Goal: Contribute content: Contribute content

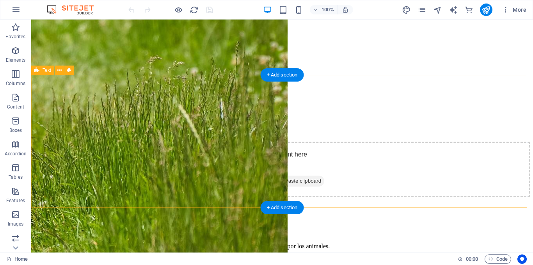
scroll to position [1170, 0]
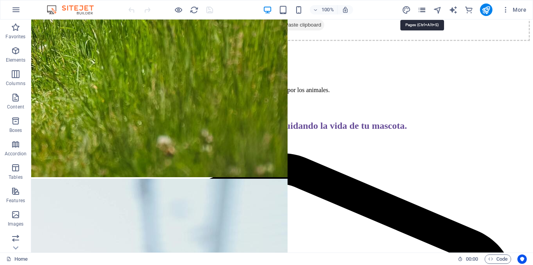
click at [421, 8] on icon "pages" at bounding box center [421, 9] width 9 height 9
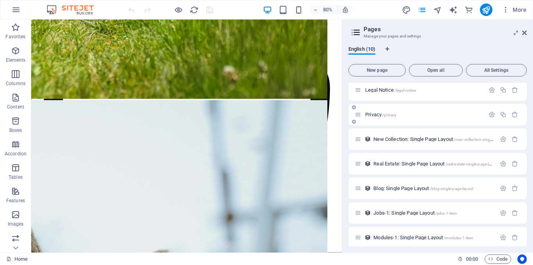
scroll to position [82, 0]
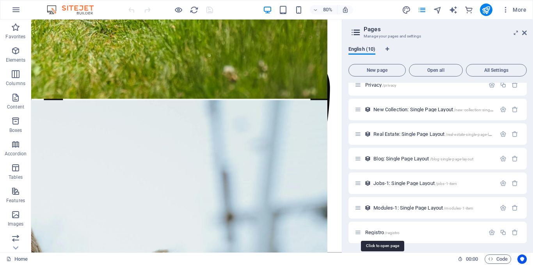
click at [384, 233] on span "Registro /registro" at bounding box center [382, 232] width 34 height 6
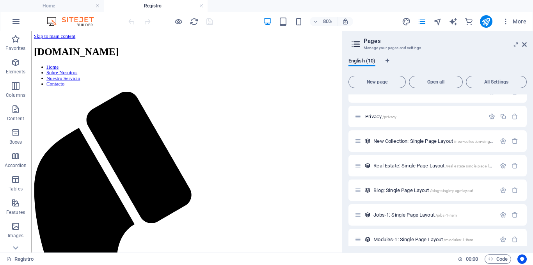
scroll to position [0, 0]
click at [525, 44] on icon at bounding box center [524, 44] width 5 height 6
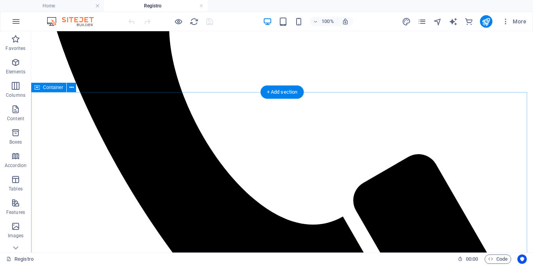
scroll to position [429, 0]
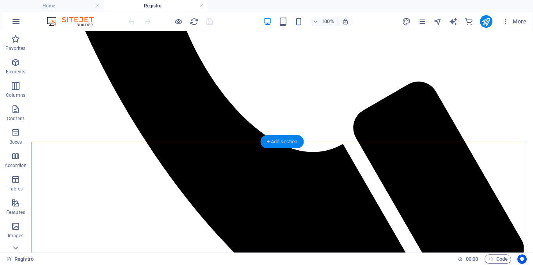
click at [292, 145] on div "+ Add section" at bounding box center [281, 141] width 43 height 13
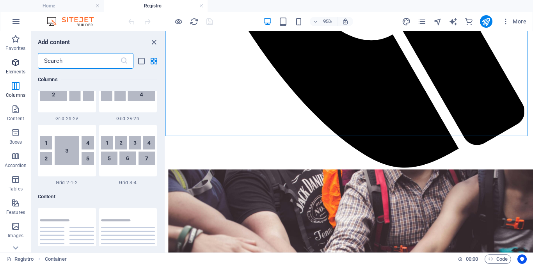
scroll to position [974, 0]
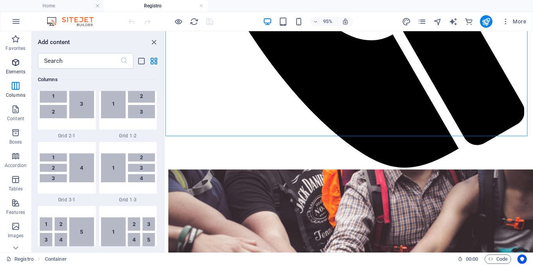
click at [18, 69] on p "Elements" at bounding box center [16, 72] width 20 height 6
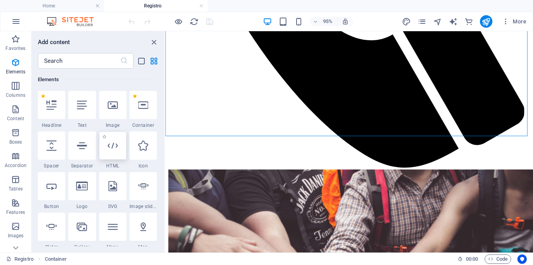
scroll to position [83, 0]
click at [112, 146] on icon at bounding box center [113, 145] width 10 height 10
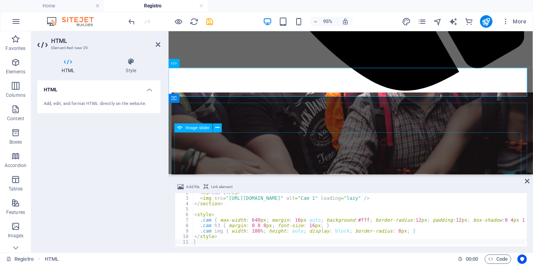
scroll to position [661, 0]
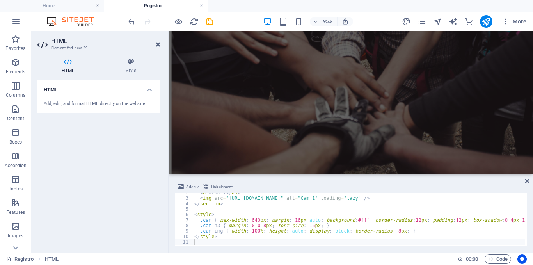
drag, startPoint x: 336, startPoint y: 241, endPoint x: 174, endPoint y: 172, distance: 176.5
click at [399, 249] on div "Add file Link element 2 3 4 5 6 7 8 9 10 11 < h3 > Cam 1 </ h3 > < img src = "h…" at bounding box center [350, 214] width 364 height 76
click at [403, 214] on div "< h3 > Cam 1 </ h3 > < img src = "https://ipod-running-shorter-hispanic.tryclou…" at bounding box center [374, 221] width 363 height 62
click at [326, 232] on div "< h3 > Cam 1 </ h3 > < img src = "https://ipod-running-shorter-hispanic.tryclou…" at bounding box center [374, 221] width 363 height 62
click at [324, 235] on div "< h3 > Cam 1 </ h3 > < img src = "https://ipod-running-shorter-hispanic.tryclou…" at bounding box center [374, 221] width 363 height 62
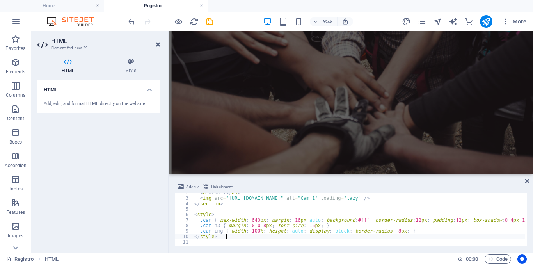
type textarea "</style>"
click at [324, 235] on div "< h3 > Cam 1 </ h3 > < img src = "https://ipod-running-shorter-hispanic.tryclou…" at bounding box center [374, 221] width 363 height 62
click at [320, 241] on div "< h3 > Cam 1 </ h3 > < img src = "https://ipod-running-shorter-hispanic.tryclou…" at bounding box center [374, 221] width 363 height 62
click at [324, 242] on div "< h3 > Cam 1 </ h3 > < img src = "https://ipod-running-shorter-hispanic.tryclou…" at bounding box center [374, 221] width 363 height 62
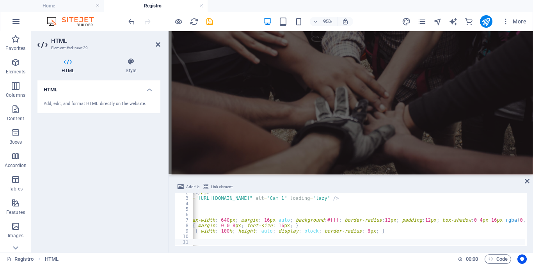
scroll to position [0, 31]
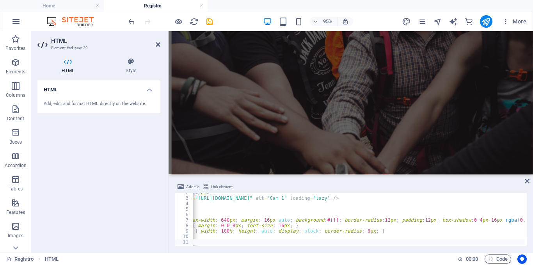
drag, startPoint x: 153, startPoint y: 190, endPoint x: 156, endPoint y: 184, distance: 6.5
click at [153, 188] on div "HTML Add, edit, and format HTML directly on the website." at bounding box center [98, 163] width 123 height 166
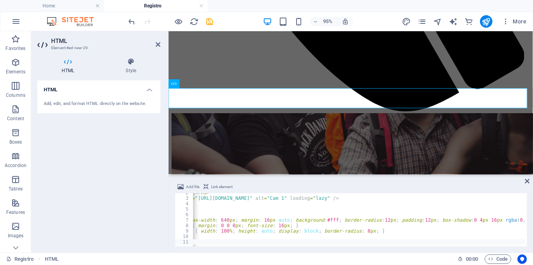
drag, startPoint x: 178, startPoint y: 207, endPoint x: 156, endPoint y: 99, distance: 110.5
click at [177, 185] on div "Add file Link element 2 3 4 5 6 7 8 9 10 11 < h3 > Cam 1 </ h3 > < img src = "h…" at bounding box center [351, 214] width 352 height 64
click at [162, 40] on aside "HTML Element #ed-new-29 HTML Style HTML Add, edit, and format HTML directly on …" at bounding box center [99, 141] width 137 height 221
click at [159, 43] on icon at bounding box center [158, 44] width 5 height 6
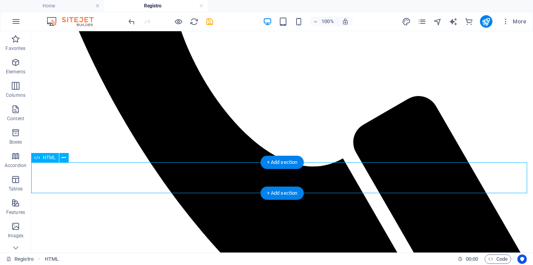
scroll to position [407, 0]
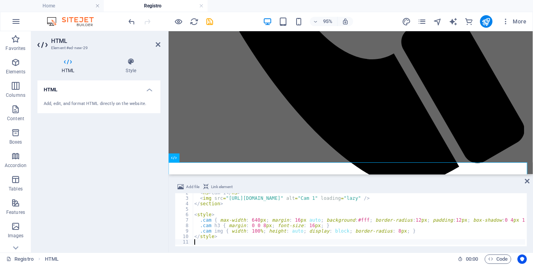
scroll to position [0, 0]
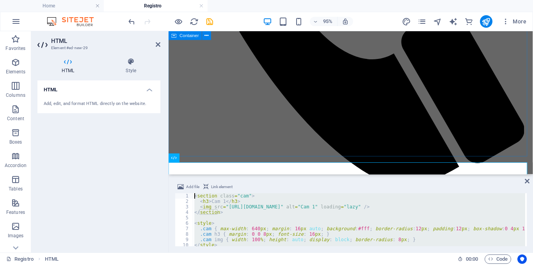
drag, startPoint x: 377, startPoint y: 270, endPoint x: 181, endPoint y: 140, distance: 235.4
type textarea "<section class="cam"> <h3>Cam 1</h3>"
click at [524, 184] on icon at bounding box center [526, 181] width 5 height 6
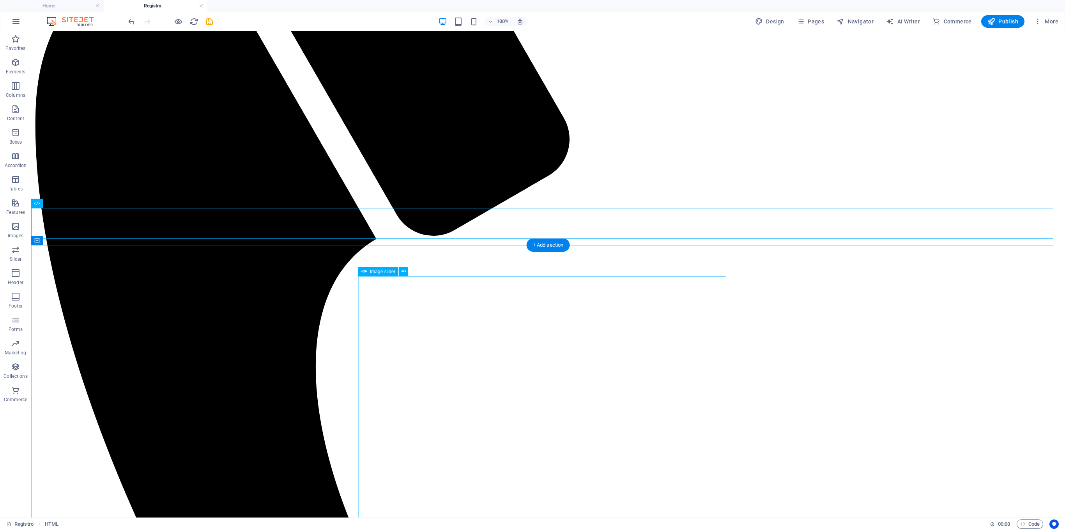
scroll to position [291, 0]
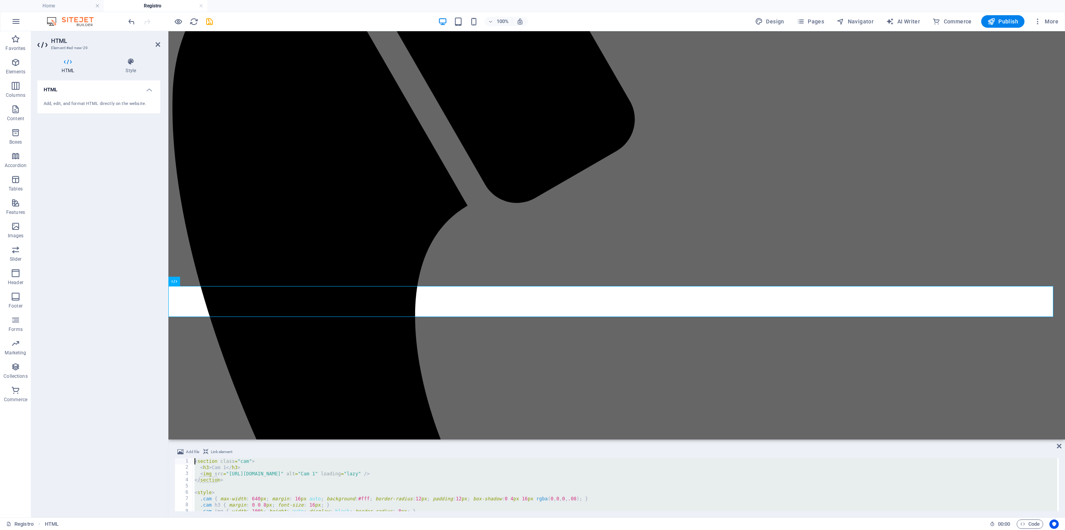
click at [356, 264] on div "< section class = "cam" > < h3 > Cam 1 </ h3 > < img src = "https://ipod-runnin…" at bounding box center [625, 484] width 864 height 53
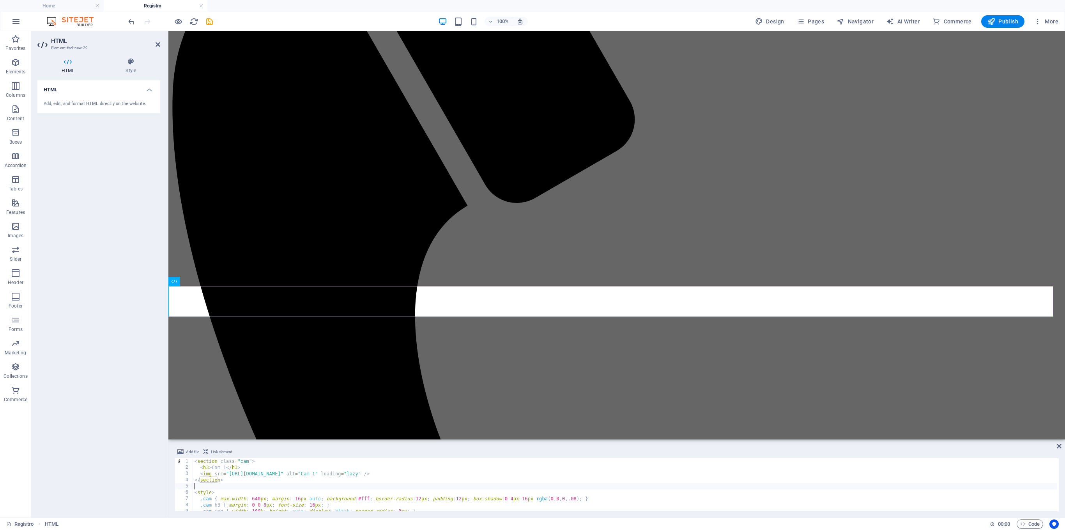
click at [356, 264] on div "< section class = "cam" > < h3 > Cam 1 </ h3 > < img src = "https://ipod-runnin…" at bounding box center [625, 490] width 864 height 64
type textarea "<style>"
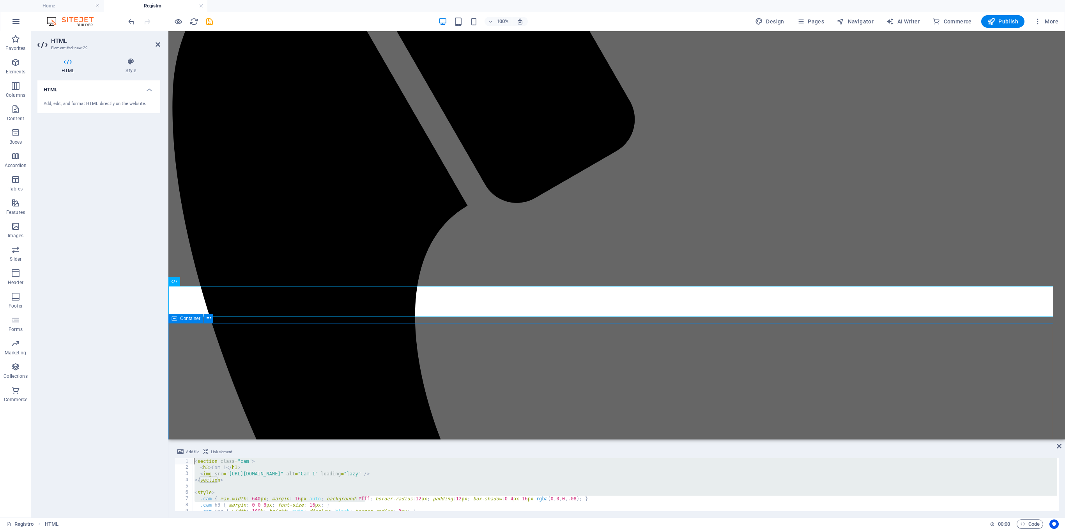
drag, startPoint x: 535, startPoint y: 528, endPoint x: 205, endPoint y: 410, distance: 350.3
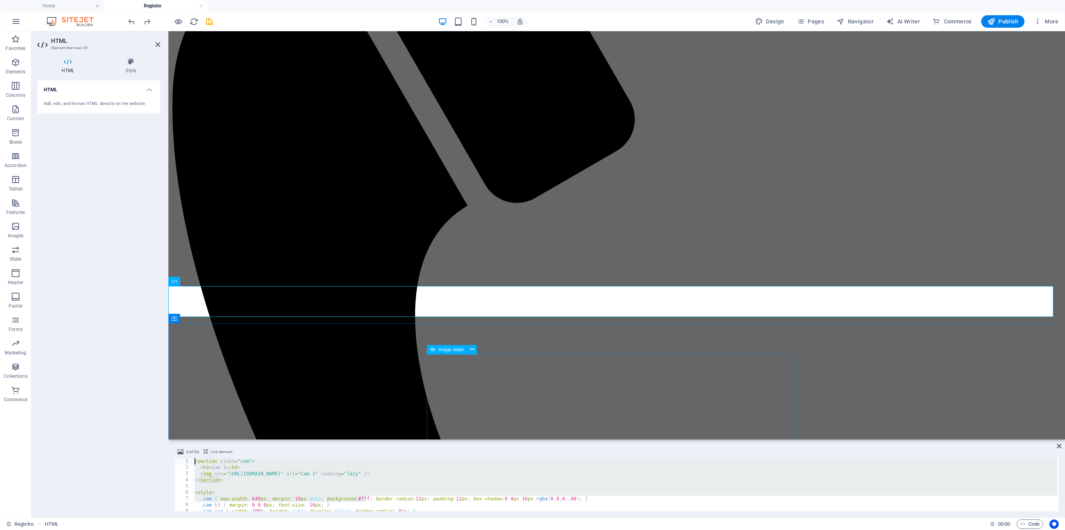
type textarea "<section class="cam"> <h3>Cam 1</h3>"
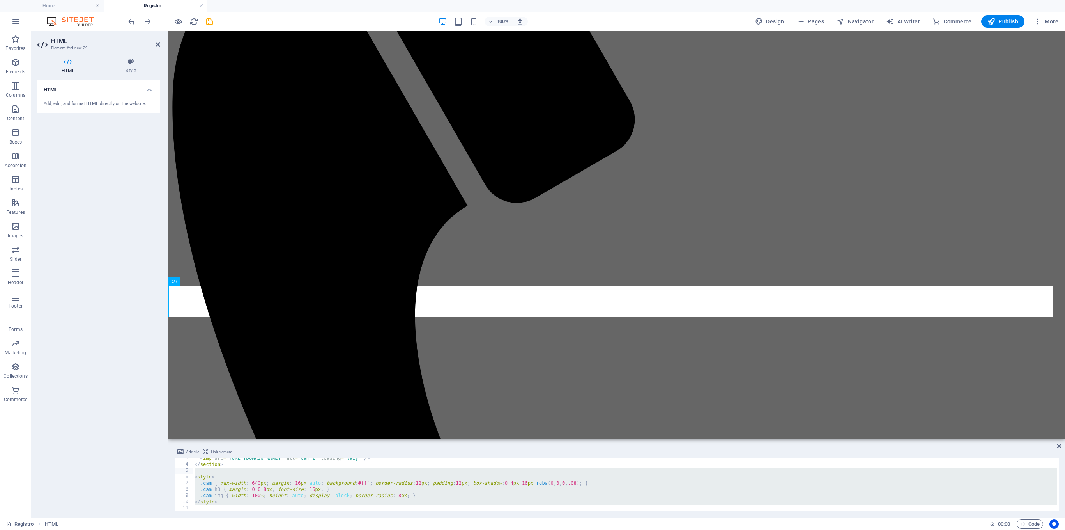
scroll to position [0, 0]
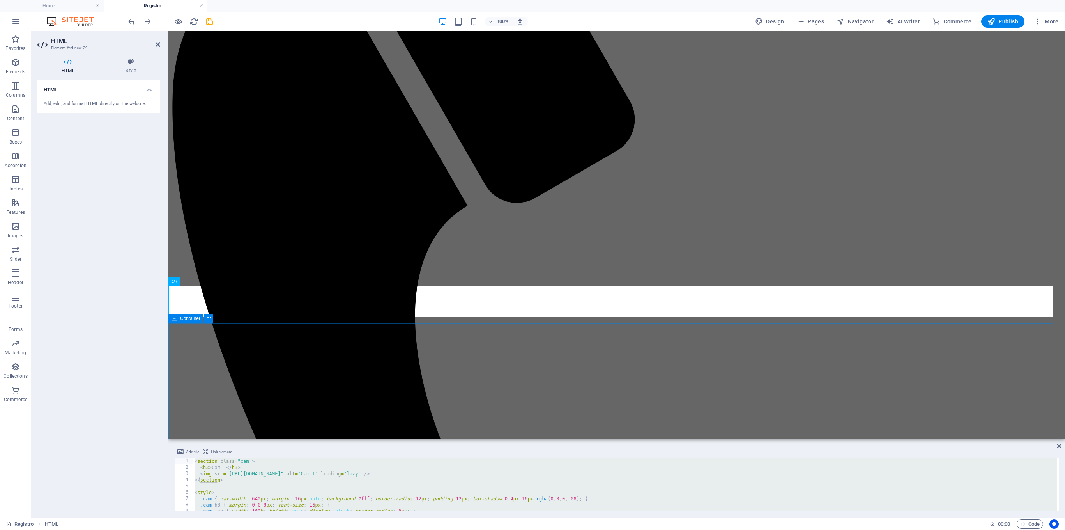
drag, startPoint x: 538, startPoint y: 536, endPoint x: 196, endPoint y: 403, distance: 367.1
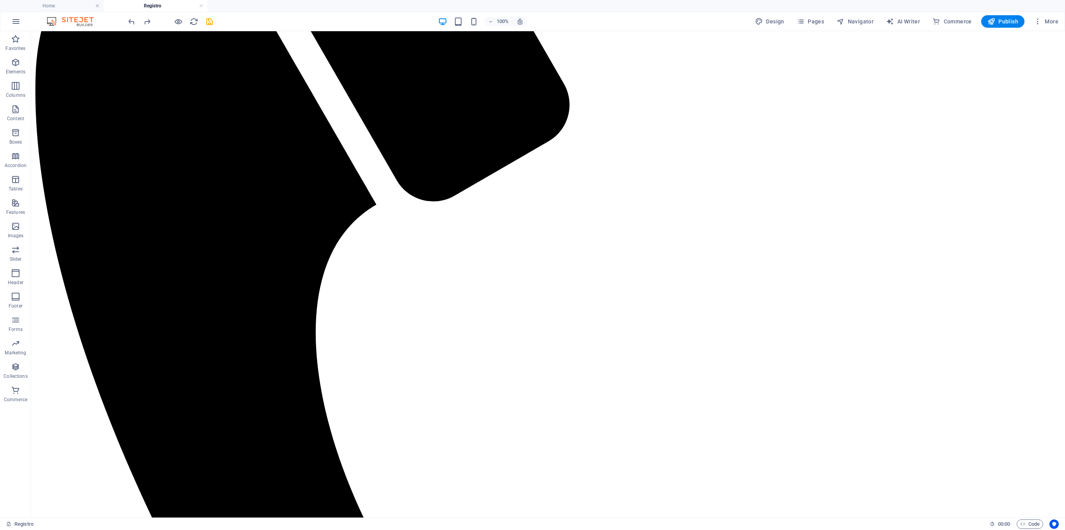
scroll to position [318, 0]
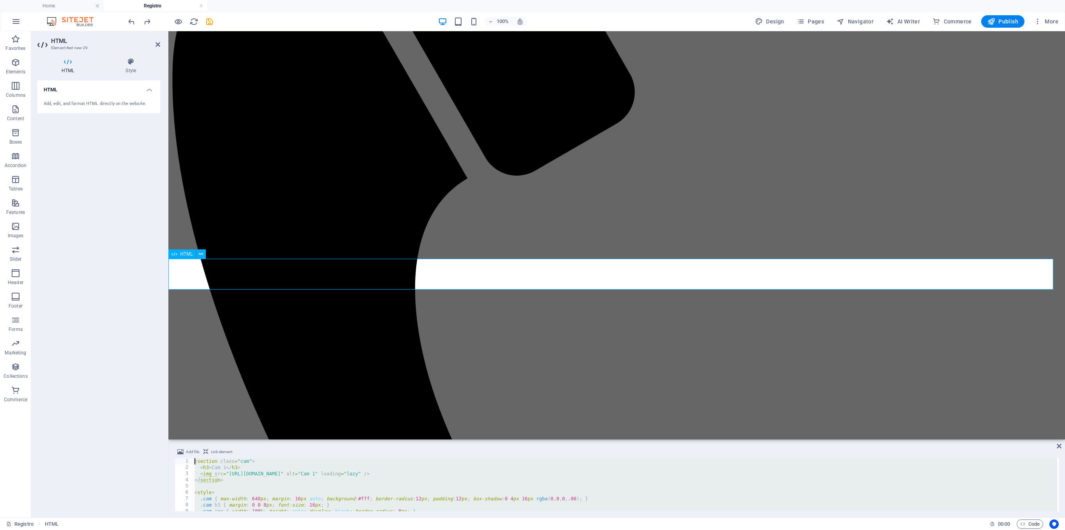
drag, startPoint x: 408, startPoint y: 470, endPoint x: 260, endPoint y: 274, distance: 245.6
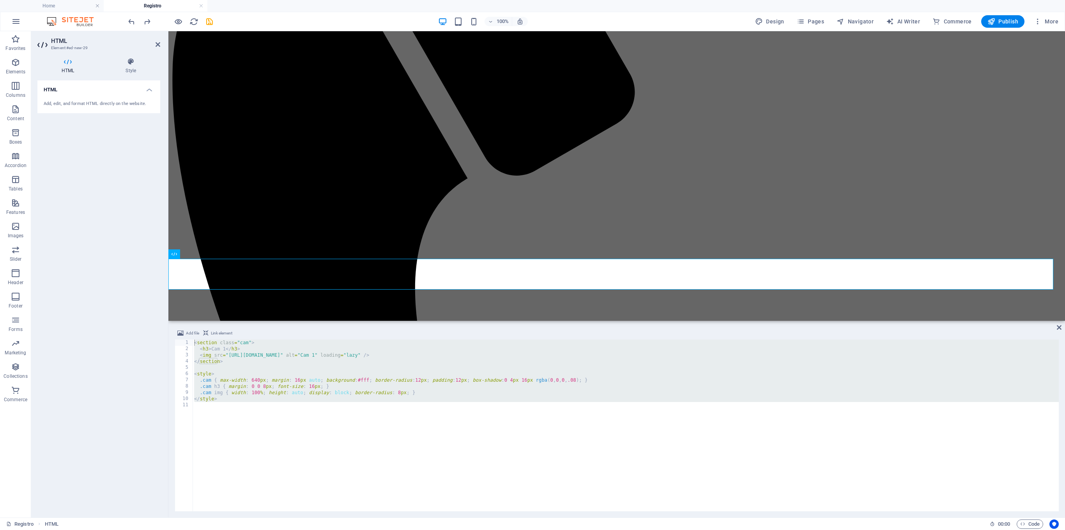
click at [290, 264] on div "Image Container Reference Container Map Container Image slider HTML HTML" at bounding box center [616, 175] width 897 height 289
click at [278, 264] on div "< section class = "cam" > < h3 > Cam 1 </ h3 > < img src = "https://ipod-runnin…" at bounding box center [626, 425] width 866 height 172
drag, startPoint x: 271, startPoint y: 406, endPoint x: 166, endPoint y: 338, distance: 124.8
click at [165, 264] on div "HTML Element #ed-new-29 HTML Style HTML Add, edit, and format HTML directly on …" at bounding box center [548, 274] width 1034 height 486
type textarea "<section class="cam"> <h3>Cam 1</h3>"
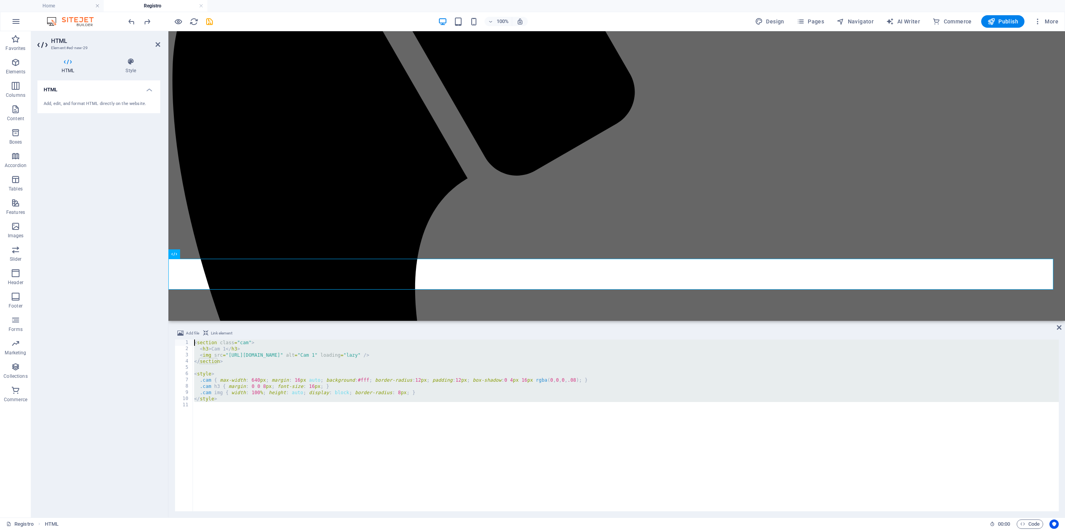
click at [166, 264] on div at bounding box center [167, 274] width 2 height 486
paste textarea
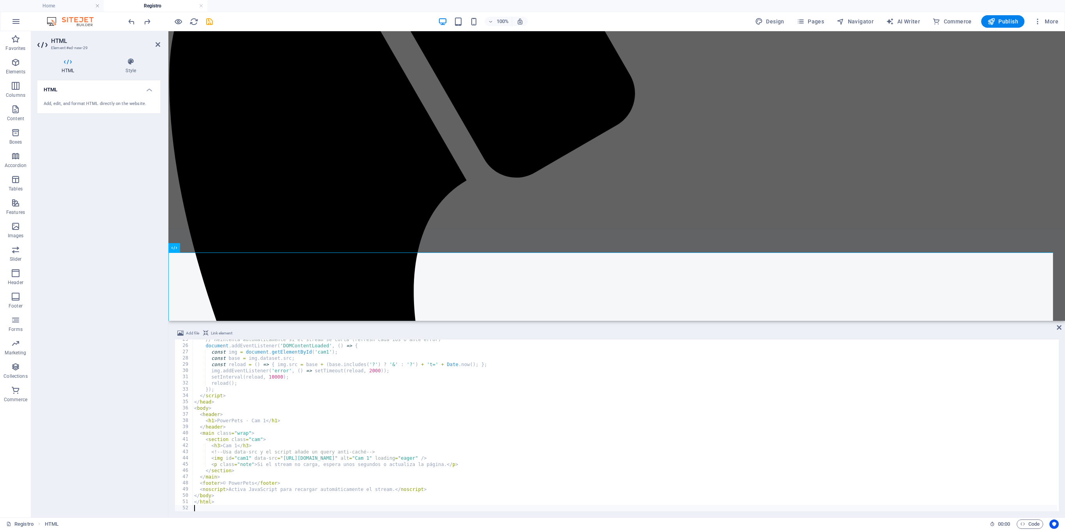
click at [114, 264] on div "HTML Add, edit, and format HTML directly on the website." at bounding box center [98, 295] width 123 height 430
click at [161, 45] on aside "HTML Element #ed-new-29 HTML Style HTML Add, edit, and format HTML directly on …" at bounding box center [99, 274] width 137 height 486
click at [158, 43] on icon at bounding box center [158, 44] width 5 height 6
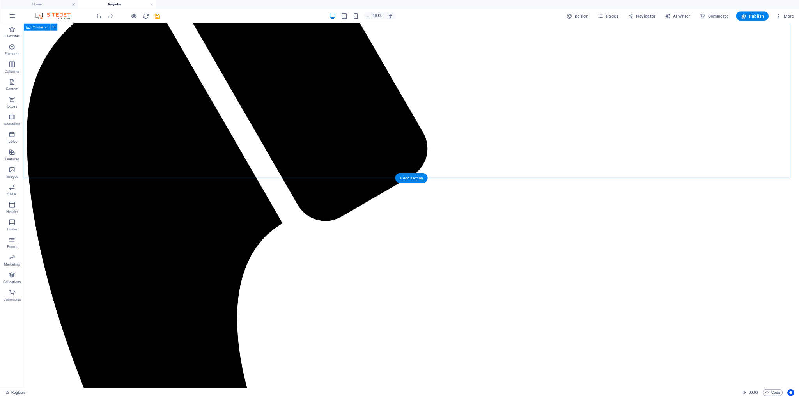
scroll to position [318, 0]
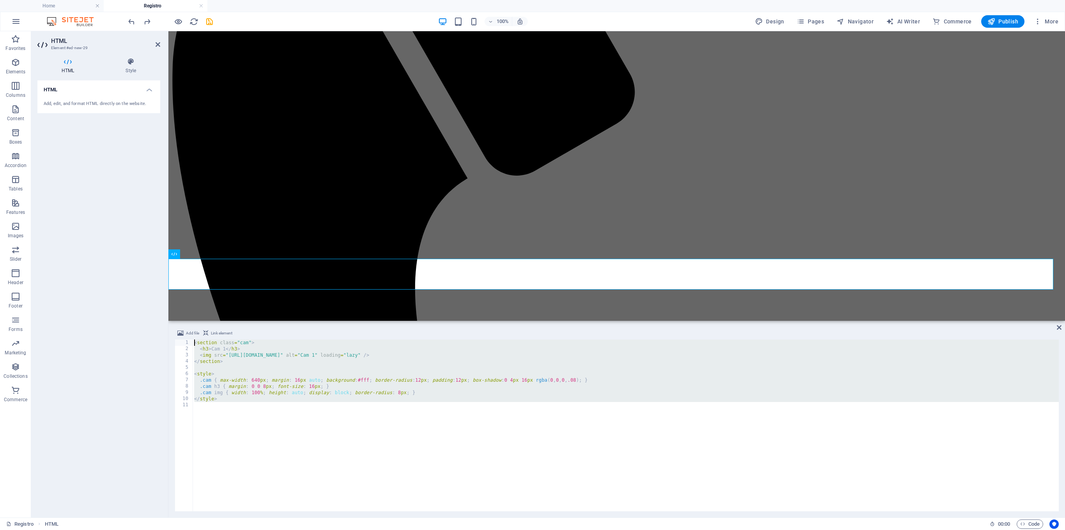
drag, startPoint x: 249, startPoint y: 437, endPoint x: 121, endPoint y: 299, distance: 188.2
click at [121, 264] on div "HTML Element #ed-new-29 HTML Style HTML Add, edit, and format HTML directly on …" at bounding box center [548, 274] width 1034 height 486
type textarea "<section class="cam"> <h3>Cam 1</h3>"
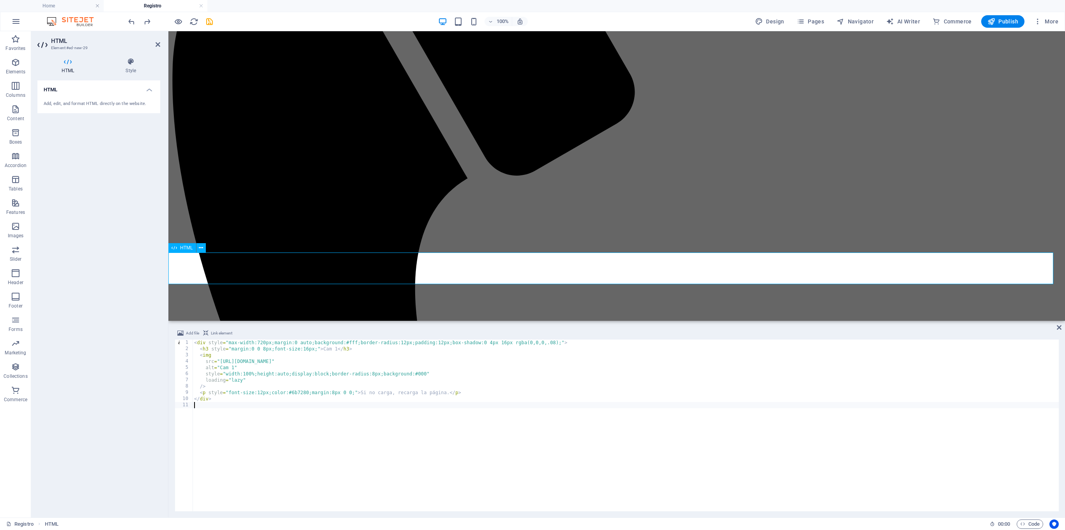
click at [156, 44] on icon at bounding box center [158, 44] width 5 height 6
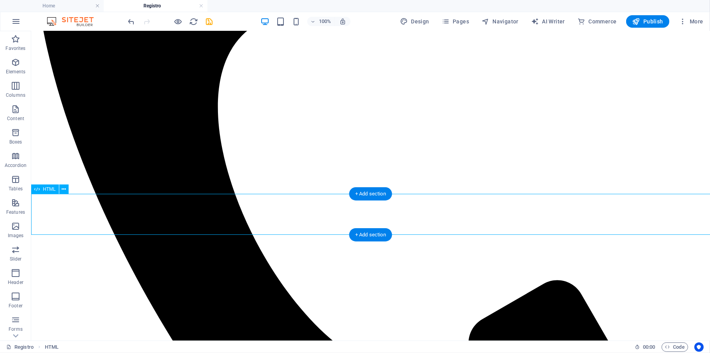
scroll to position [377, 0]
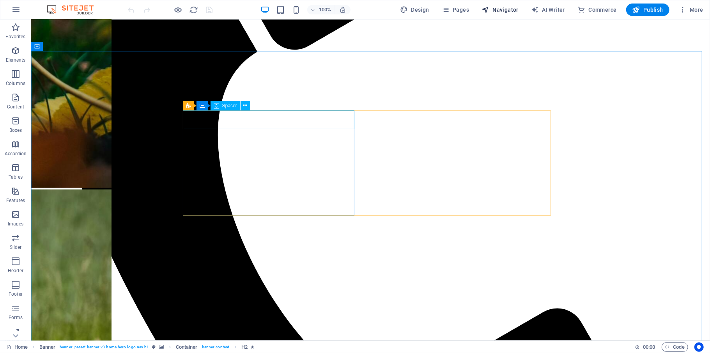
scroll to position [676, 0]
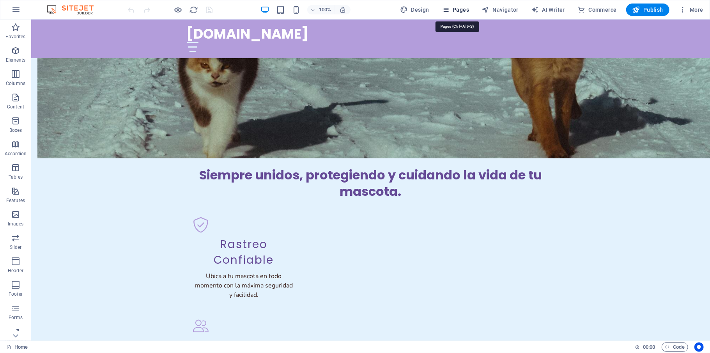
click at [462, 6] on span "Pages" at bounding box center [455, 10] width 27 height 8
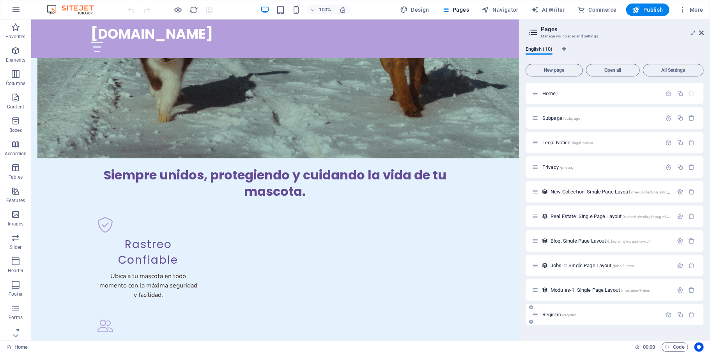
click at [562, 309] on div "Registro /registro" at bounding box center [615, 314] width 178 height 21
click at [561, 313] on span "Registro /registro" at bounding box center [559, 315] width 34 height 6
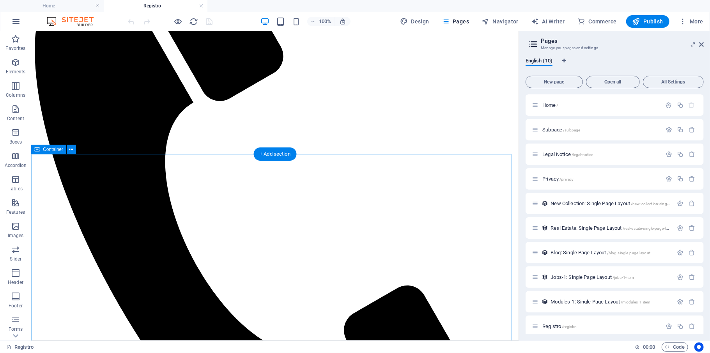
scroll to position [156, 0]
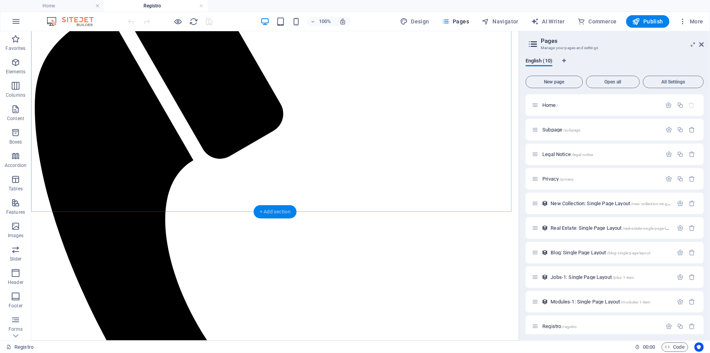
drag, startPoint x: 285, startPoint y: 205, endPoint x: 135, endPoint y: 174, distance: 153.4
click at [285, 205] on div "+ Add section" at bounding box center [274, 211] width 43 height 13
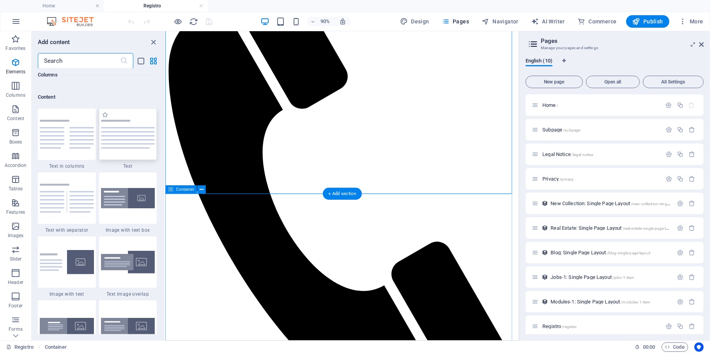
scroll to position [1364, 0]
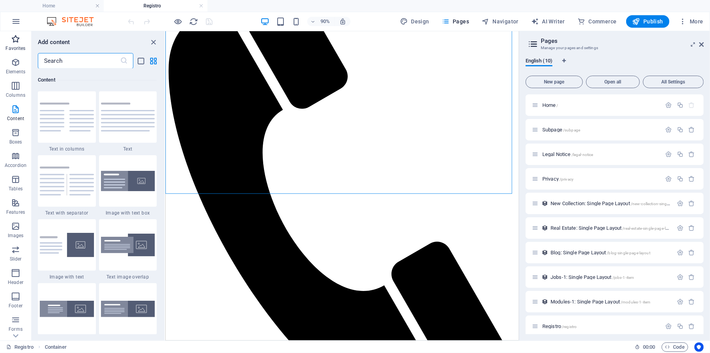
click at [13, 39] on icon "button" at bounding box center [15, 38] width 9 height 9
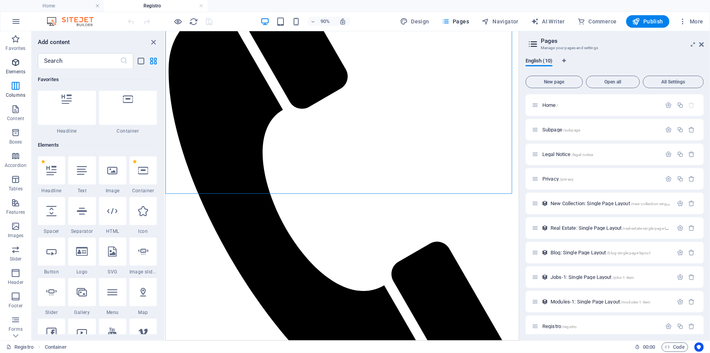
scroll to position [0, 0]
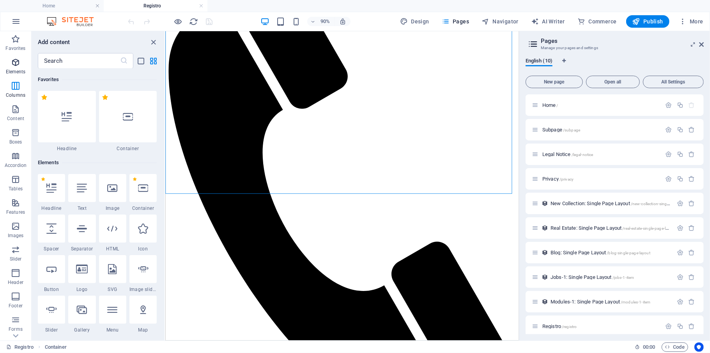
click at [22, 63] on span "Elements" at bounding box center [15, 67] width 31 height 19
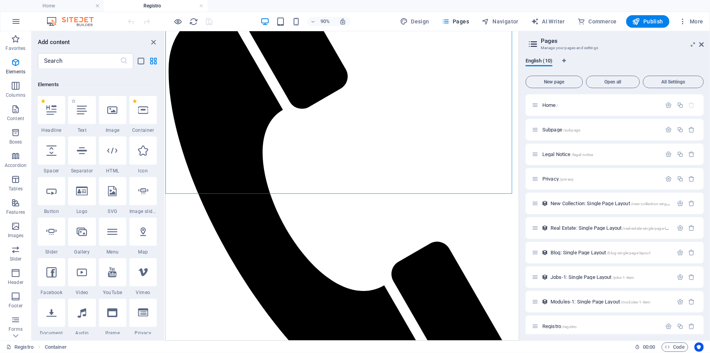
scroll to position [83, 0]
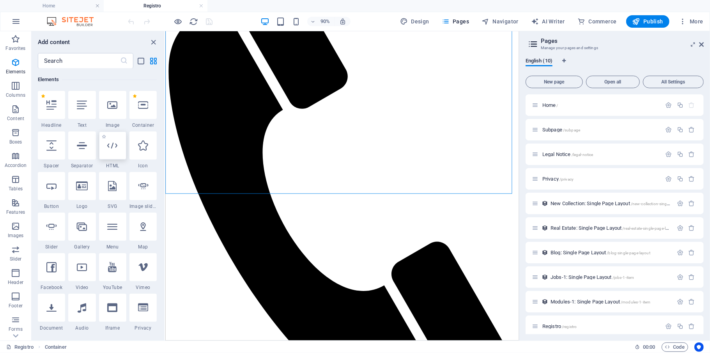
click at [115, 145] on icon at bounding box center [113, 145] width 10 height 10
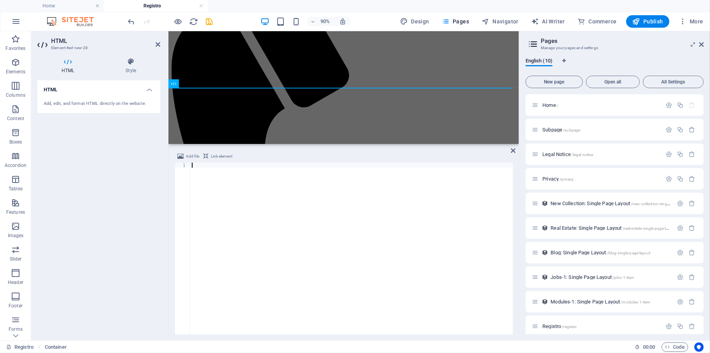
scroll to position [274, 0]
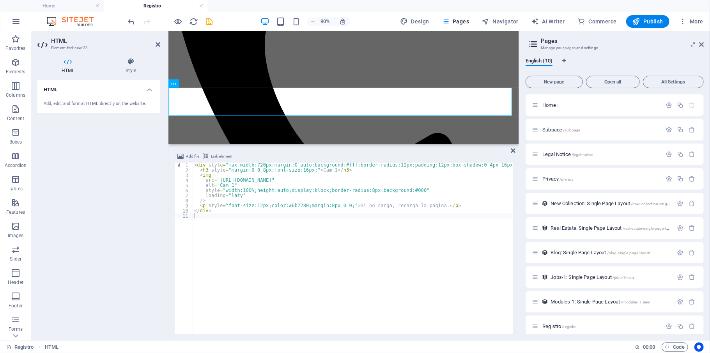
click at [138, 168] on div "HTML Add, edit, and format HTML directly on the website." at bounding box center [98, 207] width 123 height 254
click at [703, 44] on icon at bounding box center [701, 44] width 5 height 6
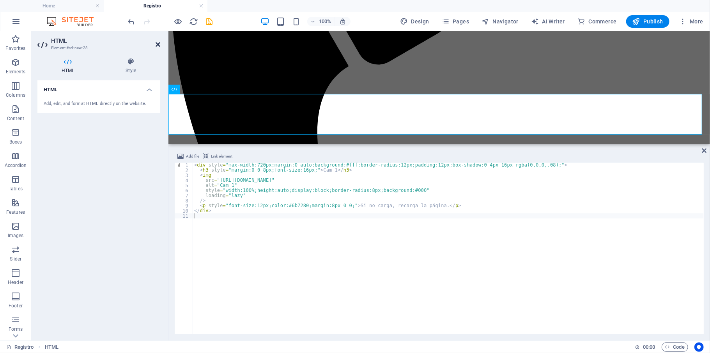
click at [157, 44] on icon at bounding box center [158, 44] width 5 height 6
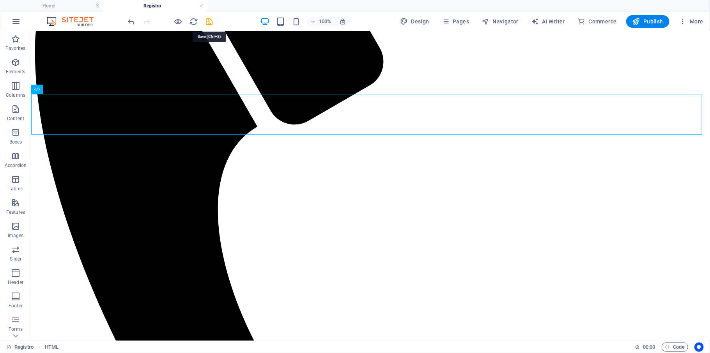
click at [205, 19] on icon "save" at bounding box center [209, 21] width 9 height 9
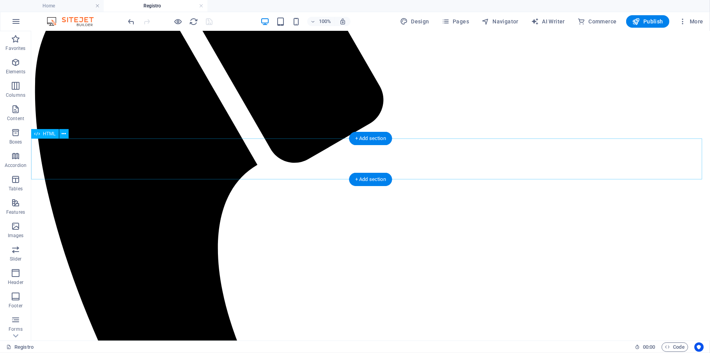
scroll to position [222, 0]
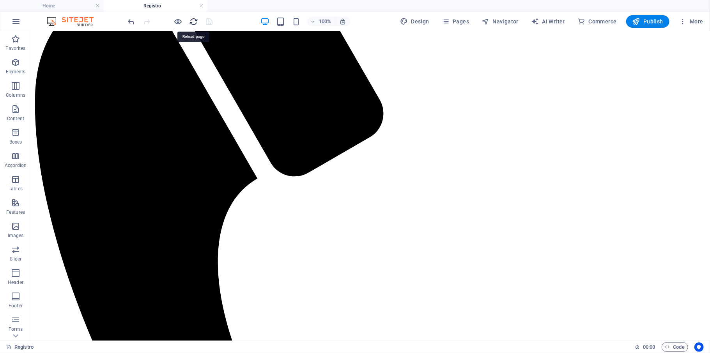
click at [193, 23] on icon "reload" at bounding box center [193, 21] width 9 height 9
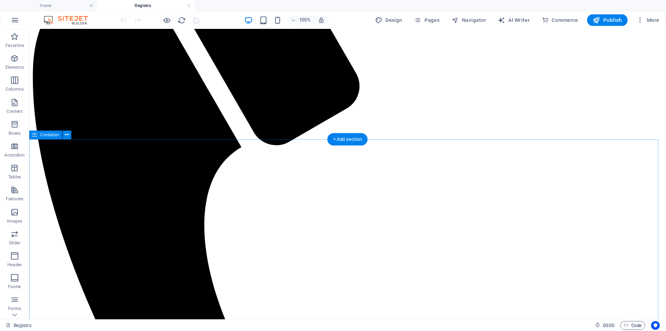
scroll to position [260, 0]
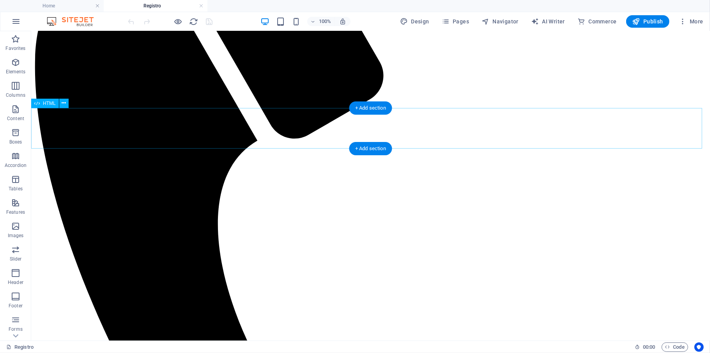
click at [62, 99] on button at bounding box center [63, 103] width 9 height 9
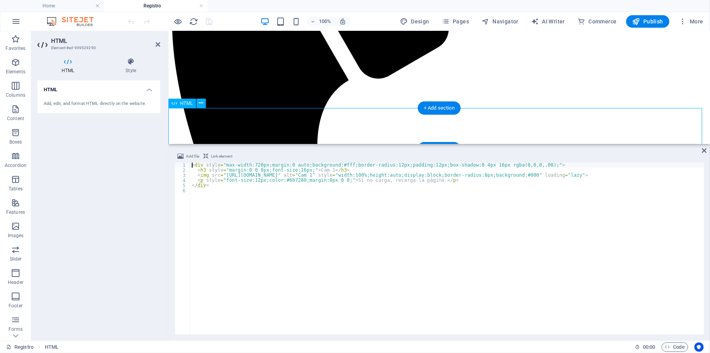
click at [144, 91] on h4 "HTML" at bounding box center [98, 87] width 123 height 14
click at [133, 51] on h3 "Element #ed-999529290" at bounding box center [98, 47] width 94 height 7
click at [135, 62] on icon at bounding box center [130, 62] width 59 height 8
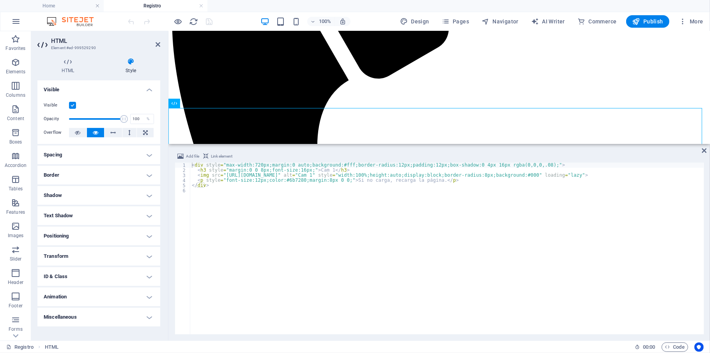
click at [72, 77] on div "HTML Style HTML Add, edit, and format HTML directly on the website. Preset Elem…" at bounding box center [98, 196] width 123 height 276
click at [73, 66] on h4 "HTML" at bounding box center [69, 66] width 64 height 16
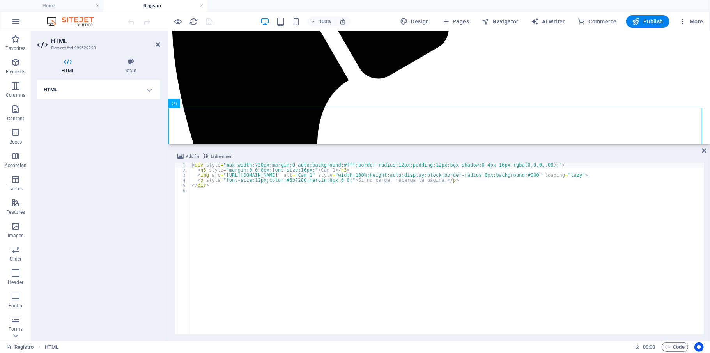
click at [150, 92] on h4 "HTML" at bounding box center [98, 89] width 123 height 19
click at [135, 104] on div "Add, edit, and format HTML directly on the website." at bounding box center [99, 104] width 110 height 7
click at [245, 236] on div "< div style = "max-width:720px;margin:0 auto;background:#fff;border-radius:12px…" at bounding box center [447, 254] width 514 height 182
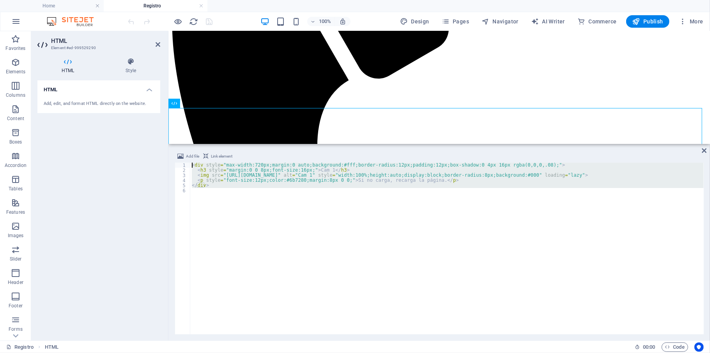
drag, startPoint x: 239, startPoint y: 211, endPoint x: 130, endPoint y: 126, distance: 138.8
click at [130, 126] on div "HTML Element #ed-999529290 HTML Style HTML Add, edit, and format HTML directly …" at bounding box center [370, 185] width 679 height 309
type textarea "<div style="max-width:720px;margin:0 auto;background:#fff;border-radius:12px;pa…"
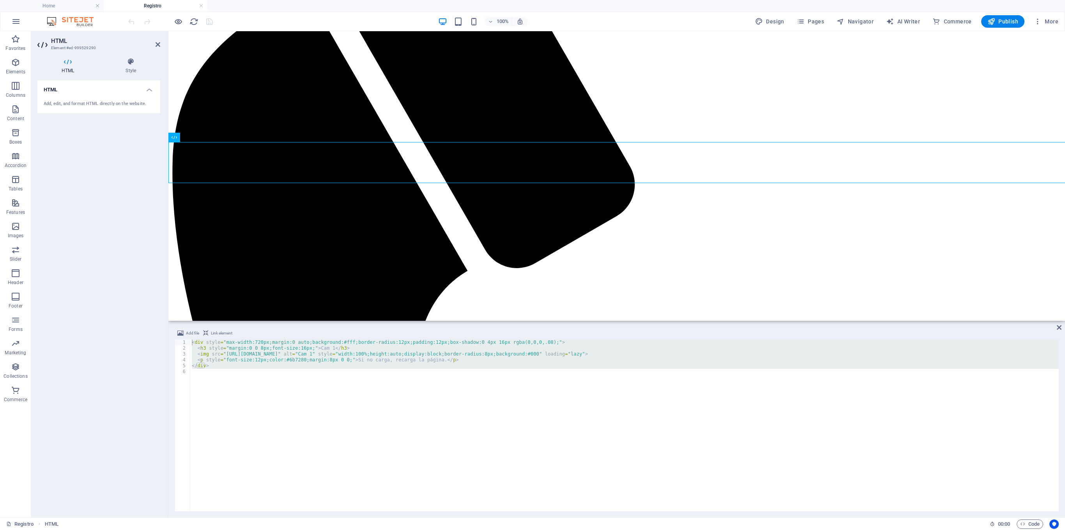
scroll to position [226, 0]
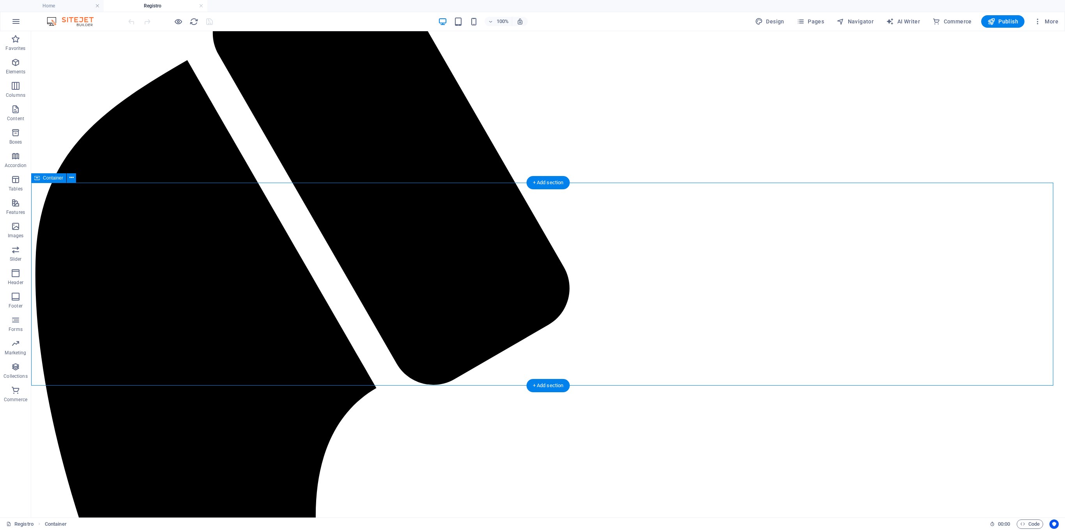
scroll to position [0, 0]
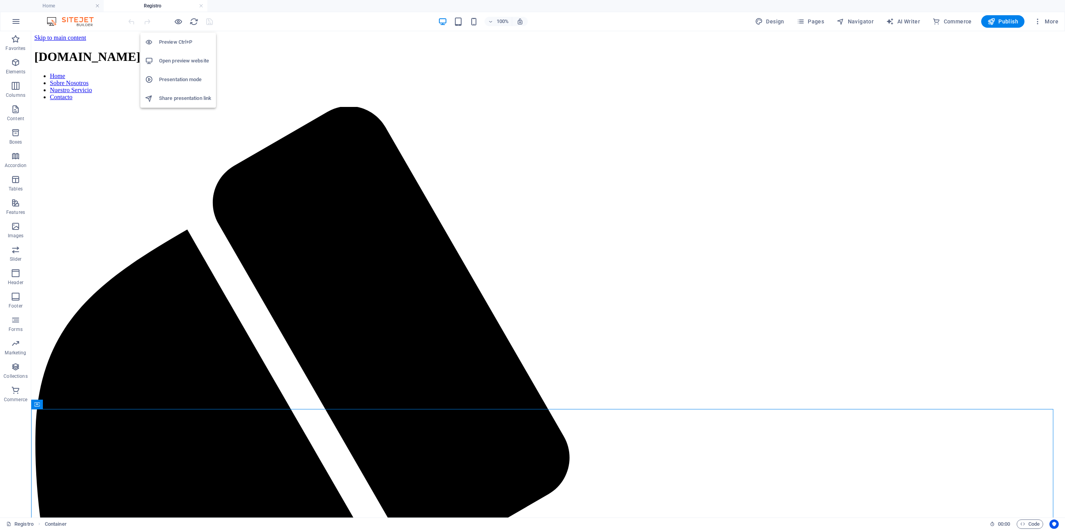
click at [174, 57] on h6 "Open preview website" at bounding box center [185, 60] width 52 height 9
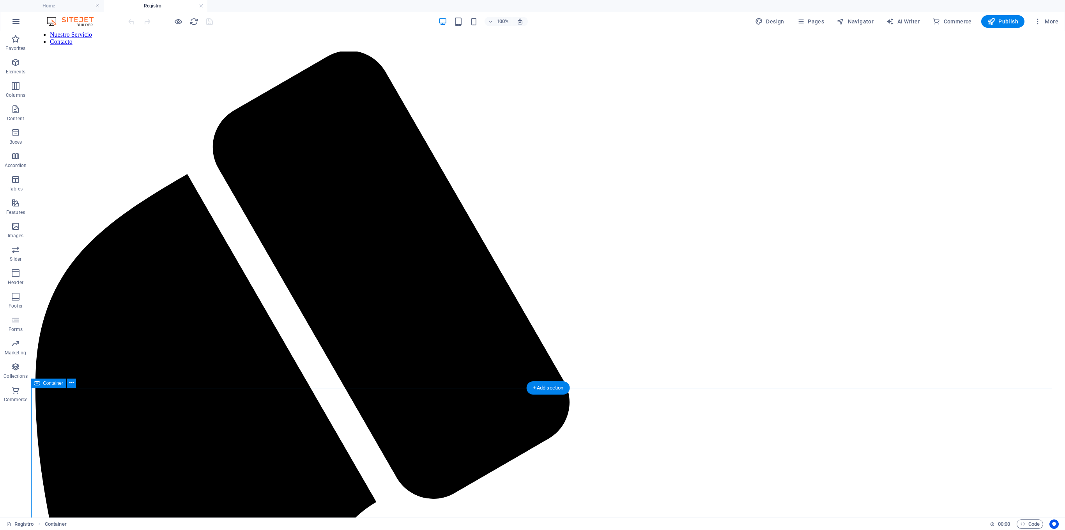
scroll to position [78, 0]
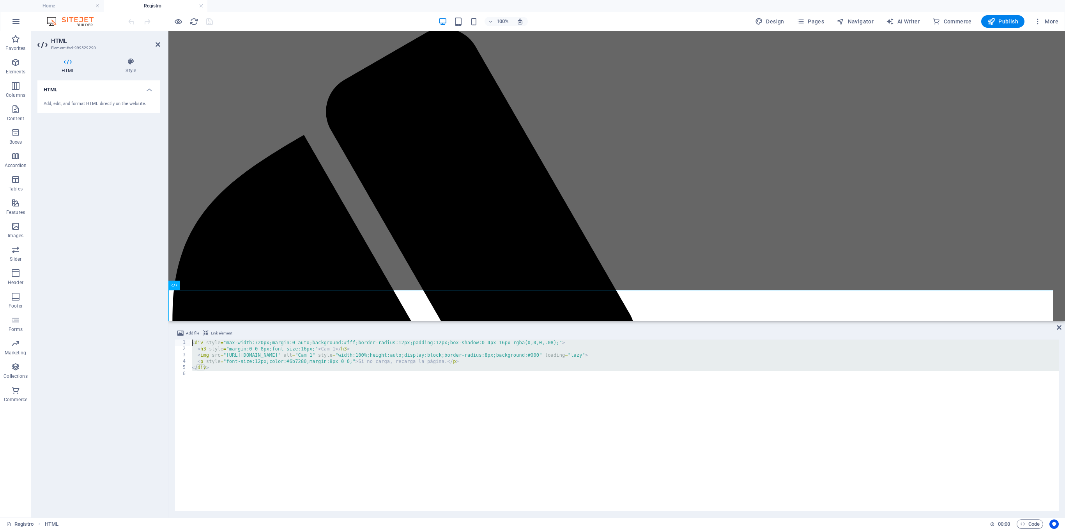
paste textarea
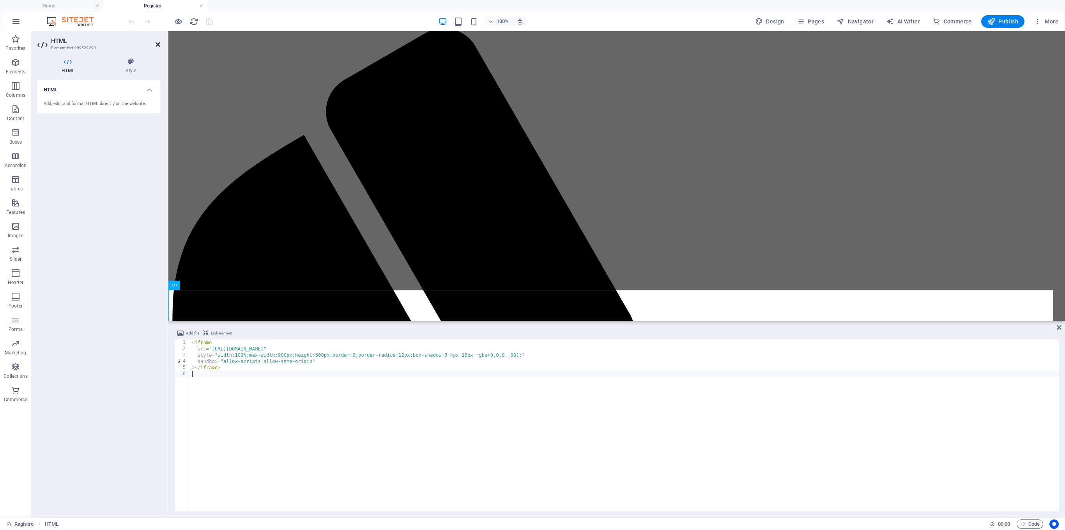
click at [158, 44] on icon at bounding box center [158, 44] width 5 height 6
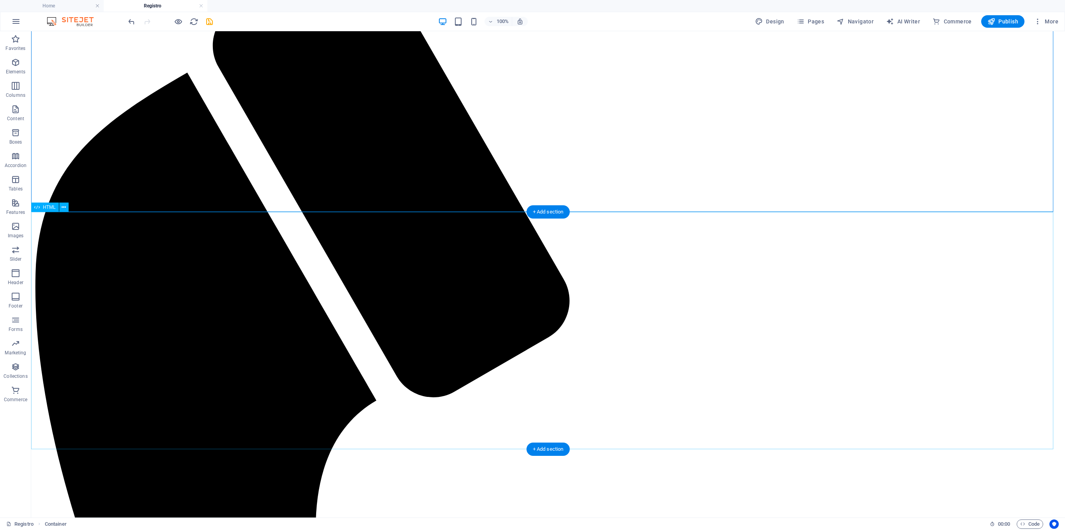
scroll to position [156, 0]
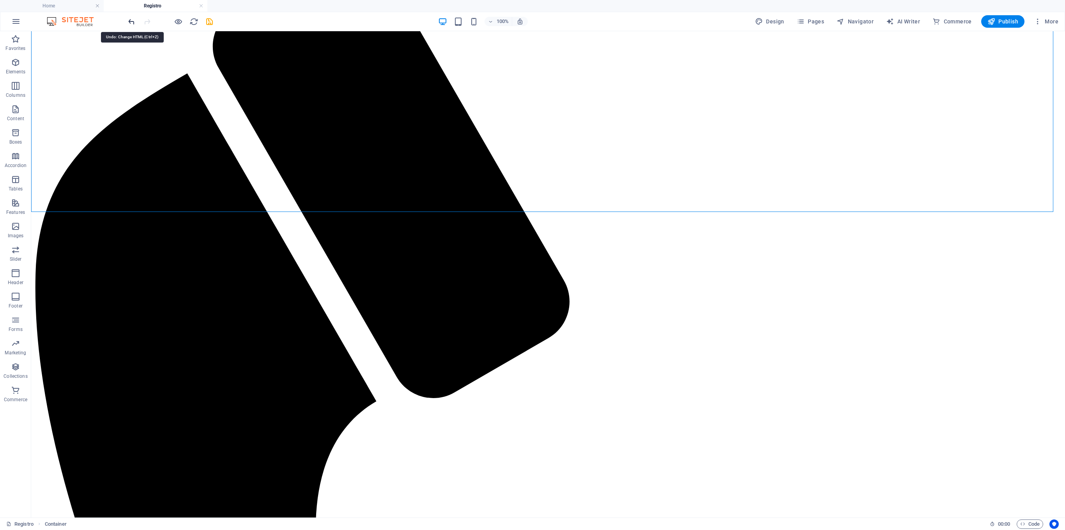
click at [134, 22] on icon "undo" at bounding box center [131, 21] width 9 height 9
click at [194, 21] on icon "reload" at bounding box center [193, 21] width 9 height 9
click at [193, 17] on icon "reload" at bounding box center [193, 21] width 9 height 9
click at [196, 24] on icon "reload" at bounding box center [193, 21] width 9 height 9
click at [196, 26] on icon "reload" at bounding box center [193, 21] width 9 height 9
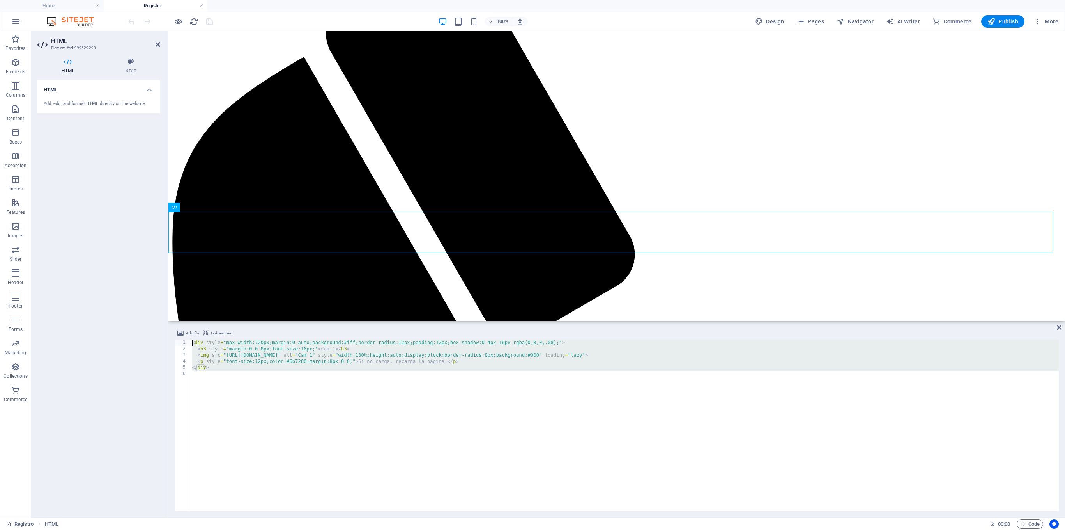
drag, startPoint x: 274, startPoint y: 411, endPoint x: 129, endPoint y: 280, distance: 194.9
click at [129, 280] on div "HTML Element #ed-999529290 HTML Style HTML Add, edit, and format HTML directly …" at bounding box center [548, 274] width 1034 height 486
type textarea "<div style="max-width:720px;margin:0 auto;background:#fff;border-radius:12px;pa…"
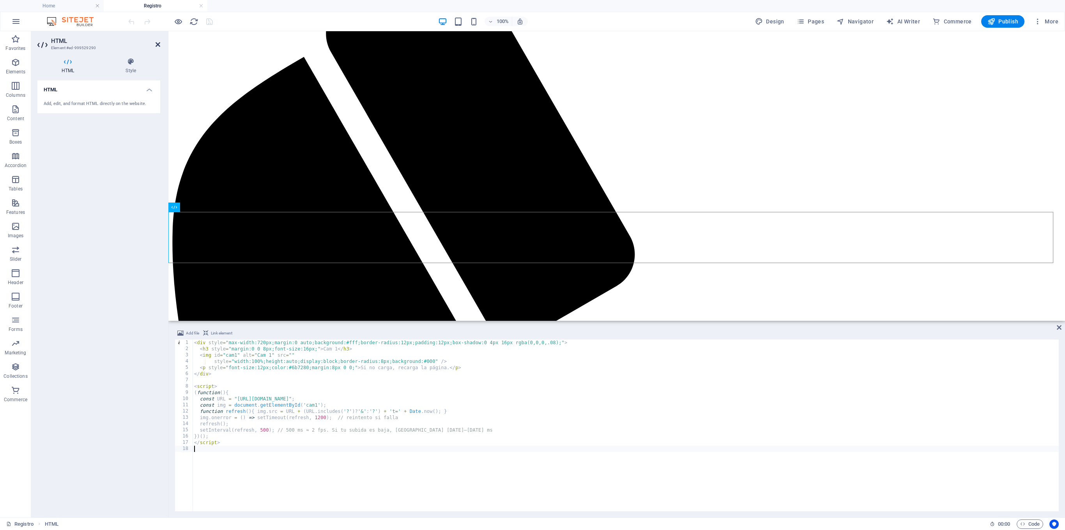
click at [154, 46] on header "HTML Element #ed-999529290" at bounding box center [98, 41] width 123 height 20
click at [158, 46] on icon at bounding box center [158, 44] width 5 height 6
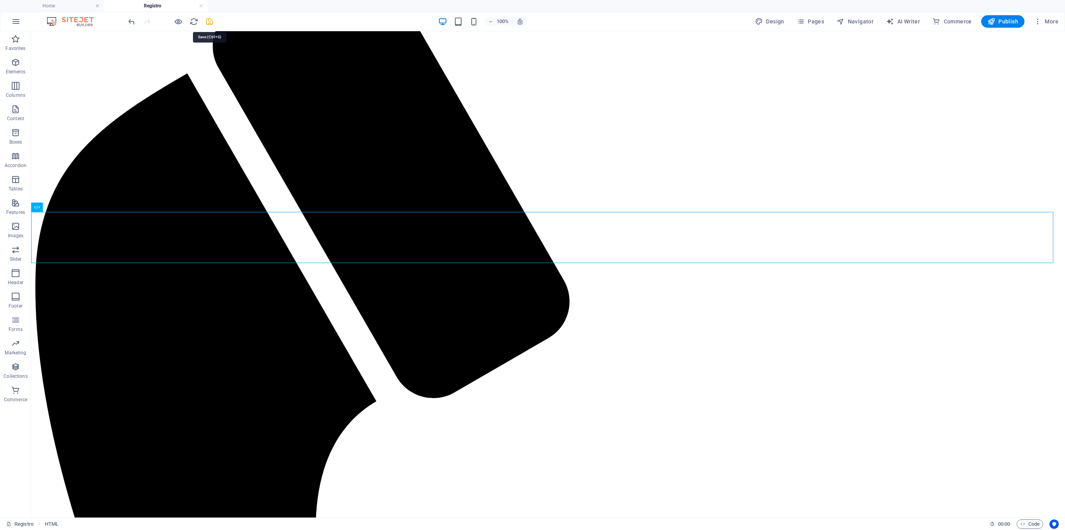
click at [212, 18] on icon "save" at bounding box center [209, 21] width 9 height 9
click at [193, 20] on icon "reload" at bounding box center [193, 21] width 9 height 9
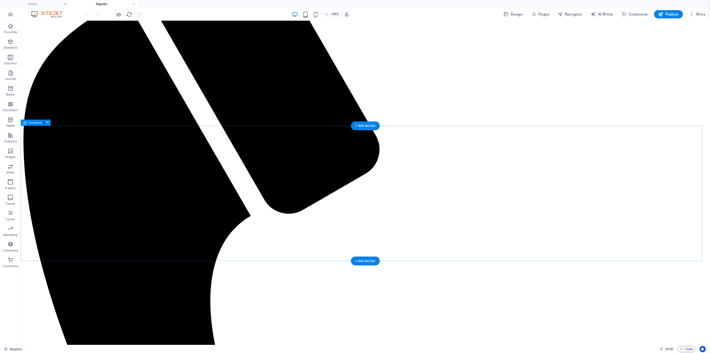
scroll to position [234, 0]
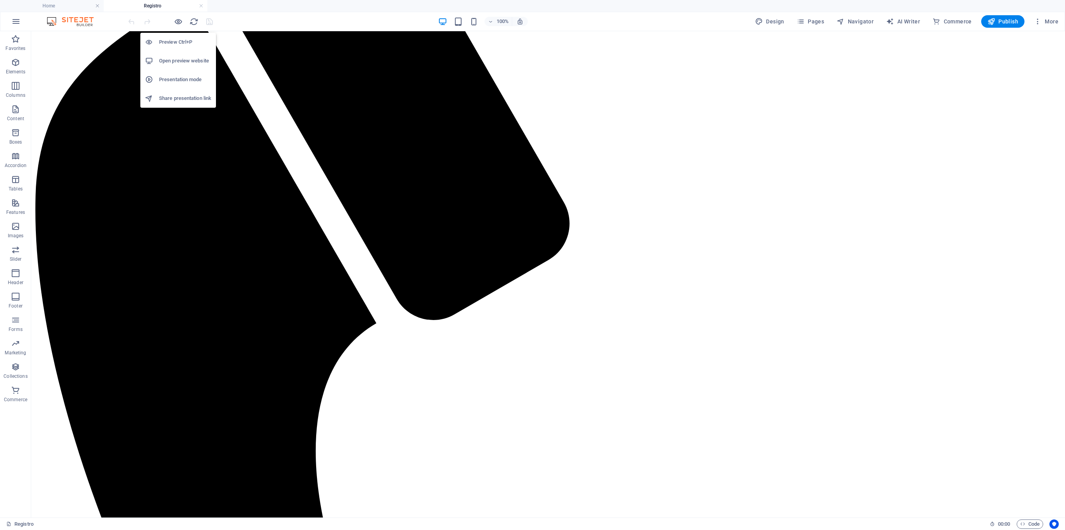
click at [165, 59] on h6 "Open preview website" at bounding box center [185, 60] width 52 height 9
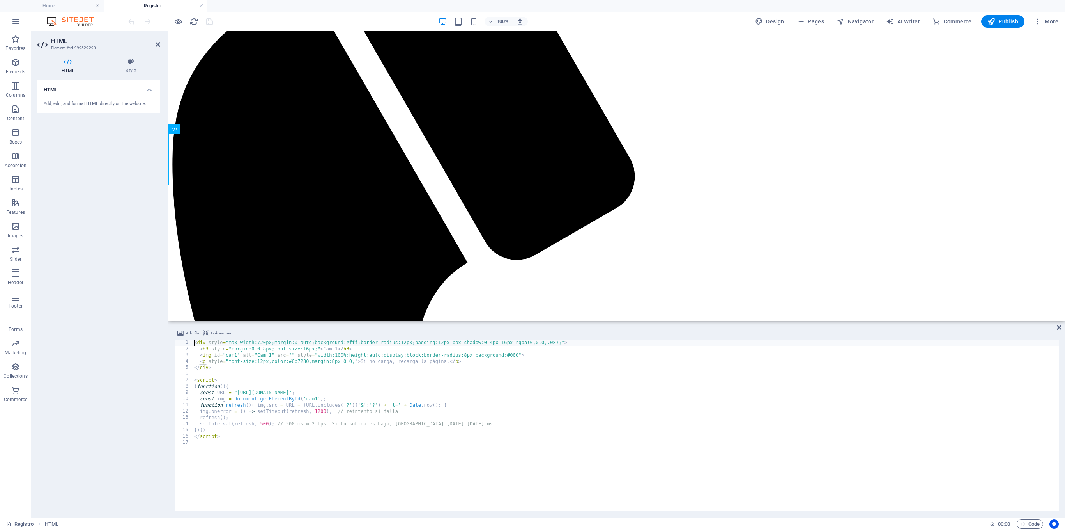
click at [155, 48] on header "HTML Element #ed-999529290" at bounding box center [98, 41] width 123 height 20
click at [160, 48] on aside "HTML Element #ed-999529290 HTML Style HTML Add, edit, and format HTML directly …" at bounding box center [99, 274] width 137 height 486
click at [157, 42] on icon at bounding box center [158, 44] width 5 height 6
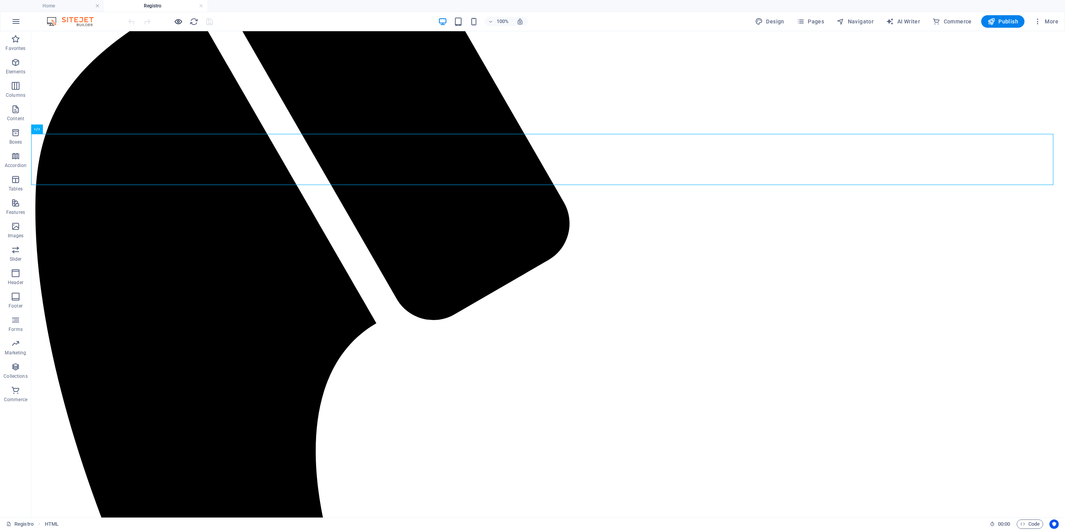
click at [179, 19] on icon "button" at bounding box center [178, 21] width 9 height 9
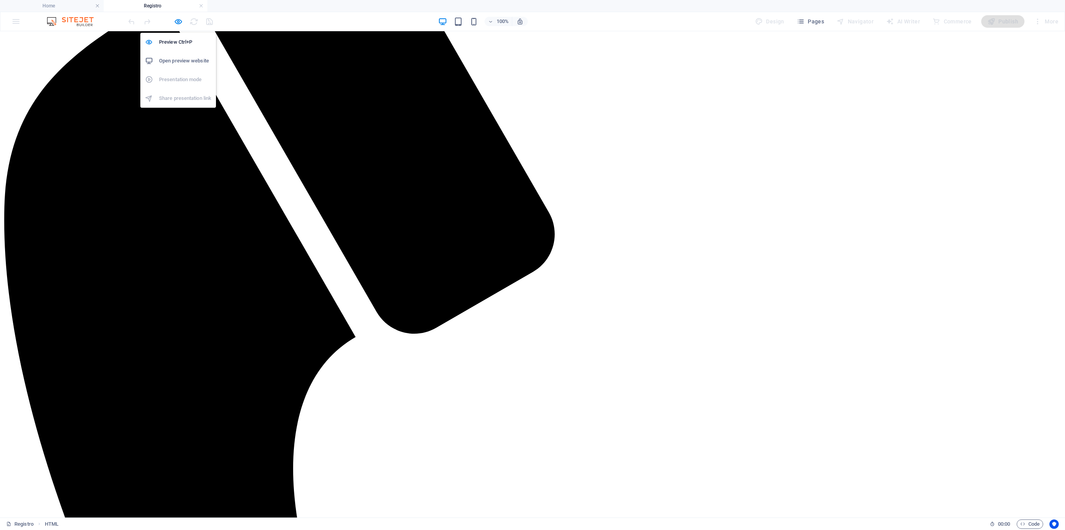
click at [172, 56] on h6 "Open preview website" at bounding box center [185, 60] width 52 height 9
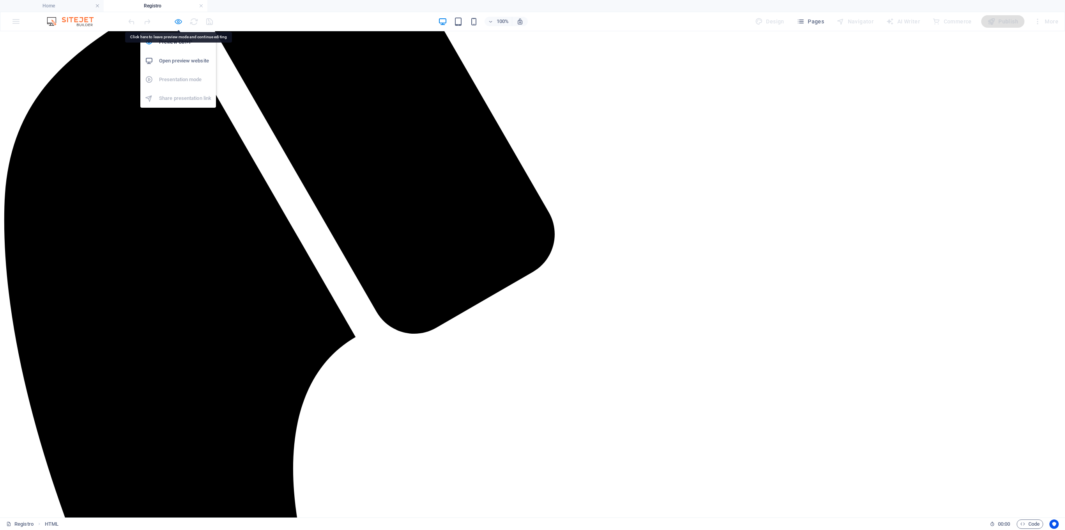
click at [180, 23] on icon "button" at bounding box center [178, 21] width 9 height 9
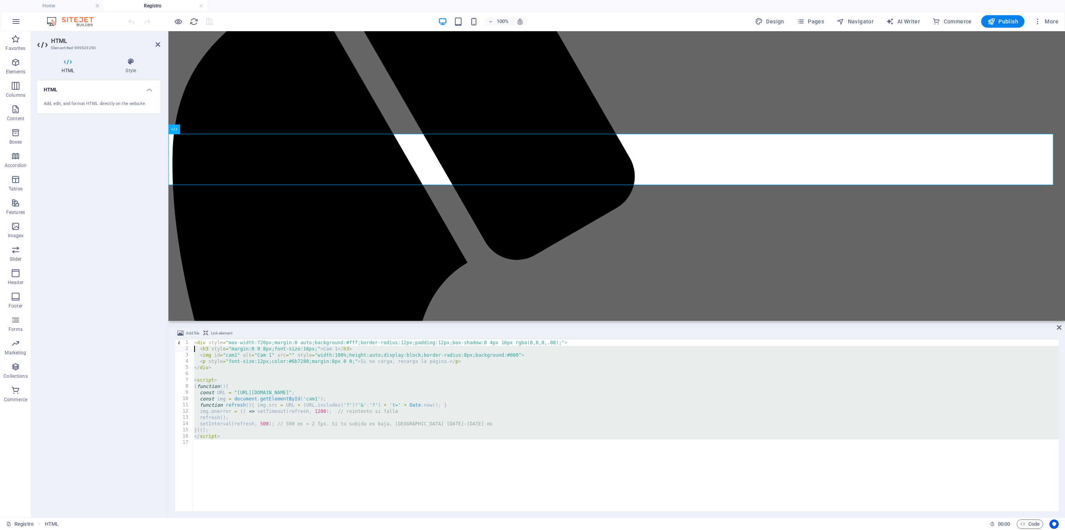
drag, startPoint x: 234, startPoint y: 464, endPoint x: 129, endPoint y: 319, distance: 178.8
click at [129, 325] on div "HTML Element #ed-999529290 HTML Style HTML Add, edit, and format HTML directly …" at bounding box center [548, 274] width 1034 height 486
type textarea "<div style="max-width:720px;margin:0 auto;background:#fff;border-radius:12px;pa…"
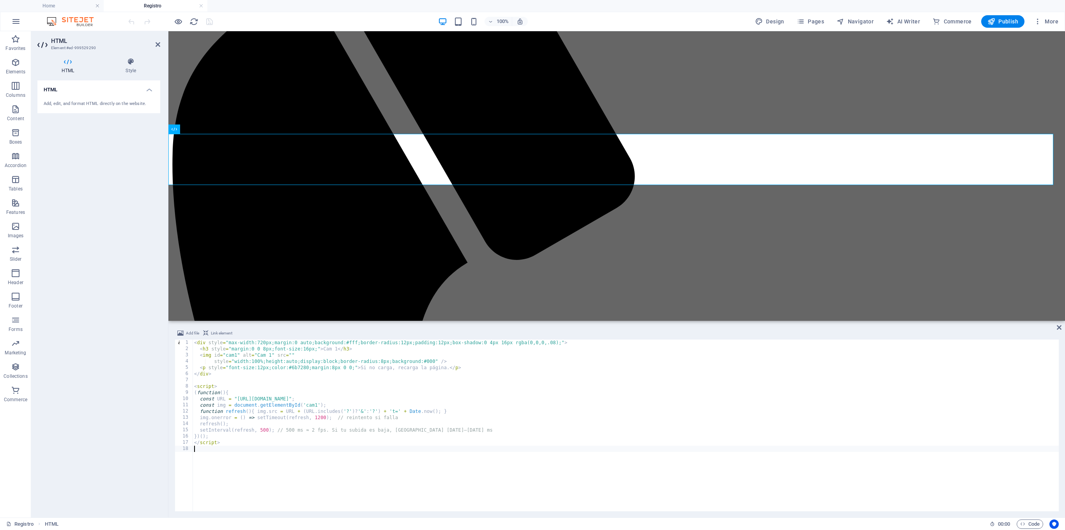
click at [155, 48] on header "HTML Element #ed-999529290" at bounding box center [98, 41] width 123 height 20
click at [156, 44] on icon at bounding box center [158, 44] width 5 height 6
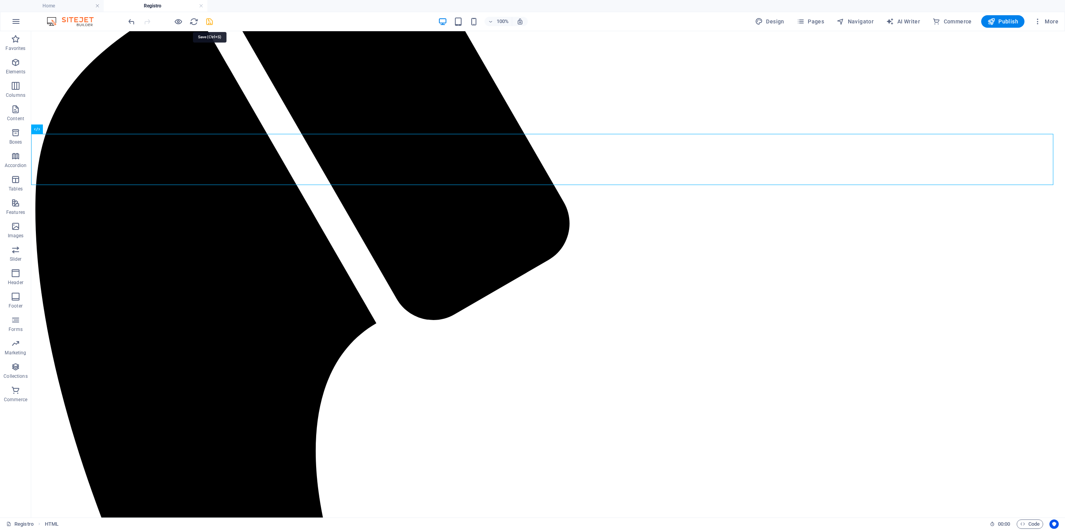
click at [212, 20] on icon "save" at bounding box center [209, 21] width 9 height 9
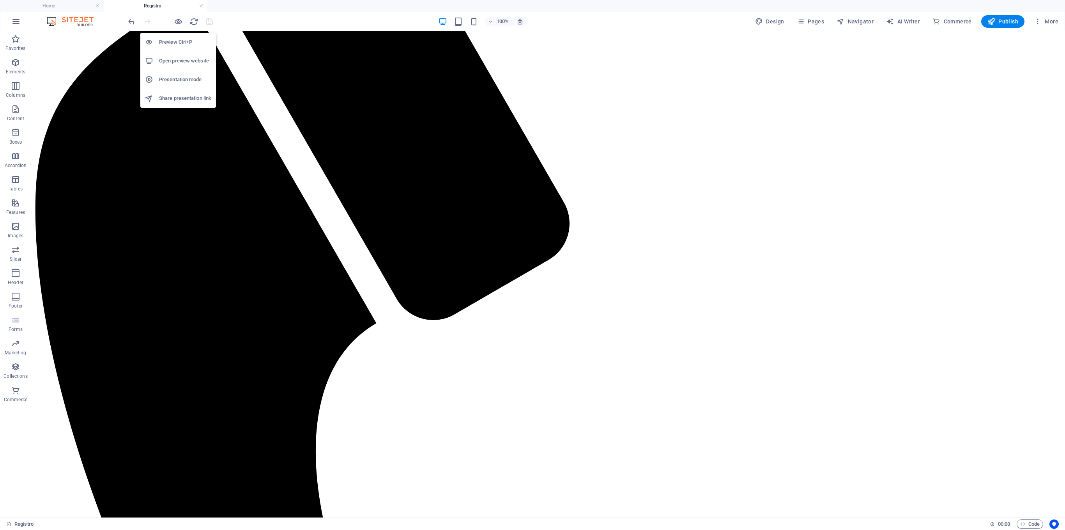
click at [174, 58] on h6 "Open preview website" at bounding box center [185, 60] width 52 height 9
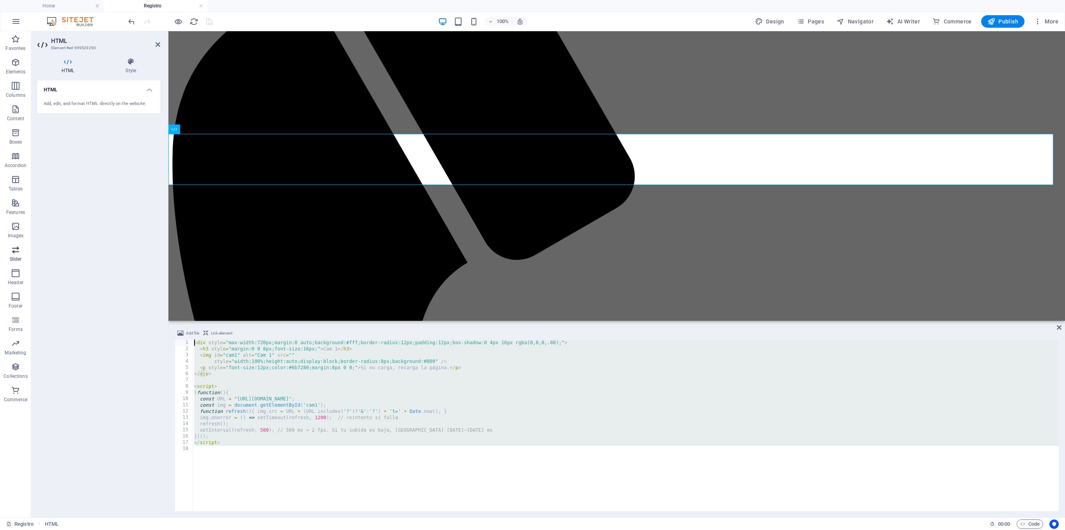
drag, startPoint x: 377, startPoint y: 470, endPoint x: 4, endPoint y: 252, distance: 432.7
click at [0, 256] on section "Favorites Elements Columns Content Boxes Accordion Tables Features Images Slide…" at bounding box center [532, 274] width 1065 height 486
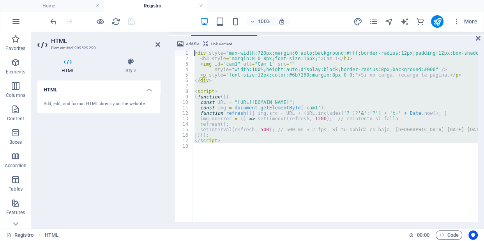
scroll to position [352, 0]
click at [292, 69] on div "< div style = "max-width:720px;margin:0 auto;background:#fff;border-radius:12px…" at bounding box center [335, 136] width 285 height 172
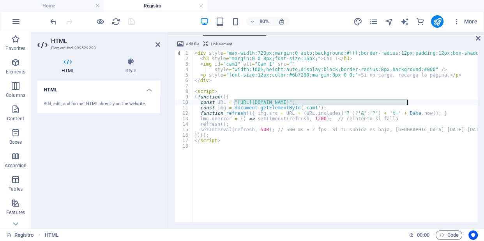
drag, startPoint x: 234, startPoint y: 101, endPoint x: 407, endPoint y: 104, distance: 173.9
click at [407, 104] on div "< div style = "max-width:720px;margin:0 auto;background:#fff;border-radius:12px…" at bounding box center [365, 140] width 345 height 181
paste textarea "[DOMAIN_NAME][URL][MEDICAL_DATA]"
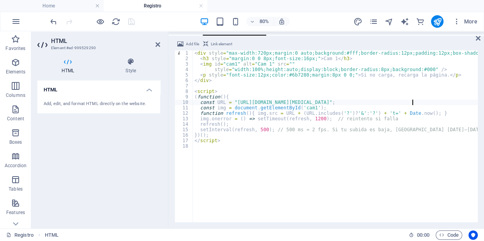
scroll to position [0, 18]
type textarea "const URL = "[URL][DOMAIN_NAME][MEDICAL_DATA]";"
drag, startPoint x: 127, startPoint y: 14, endPoint x: 158, endPoint y: 45, distance: 44.1
click at [158, 45] on icon at bounding box center [158, 44] width 5 height 6
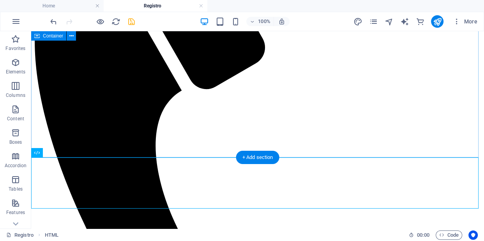
scroll to position [211, 0]
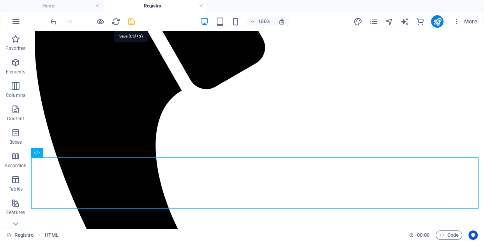
click at [132, 20] on icon "save" at bounding box center [131, 21] width 9 height 9
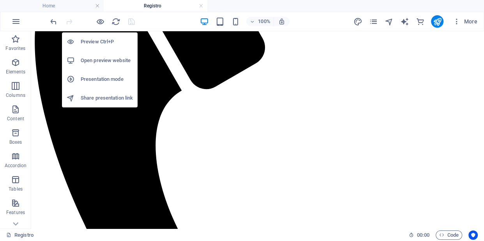
click at [101, 59] on h6 "Open preview website" at bounding box center [107, 60] width 52 height 9
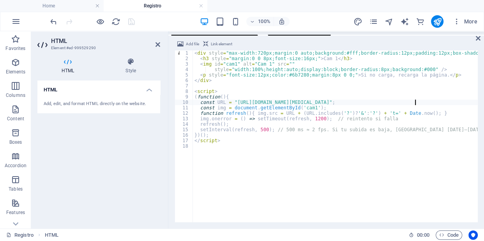
scroll to position [362, 0]
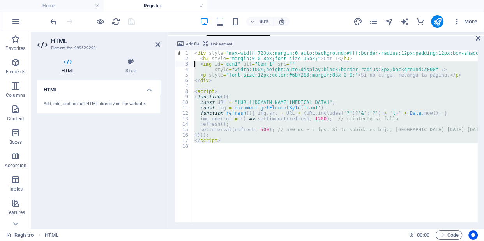
drag, startPoint x: 261, startPoint y: 168, endPoint x: 147, endPoint y: 35, distance: 175.6
click at [147, 35] on div "HTML Element #ed-999529290 HTML Style HTML Add, edit, and format HTML directly …" at bounding box center [257, 129] width 453 height 197
type textarea "<div style="max-width:720px;margin:0 auto;background:#fff;border-radius:12px;pa…"
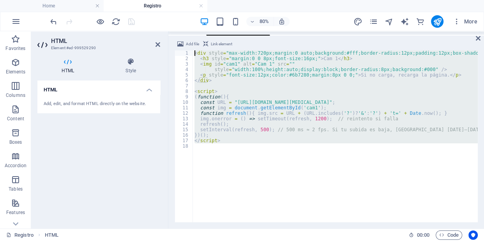
paste textarea
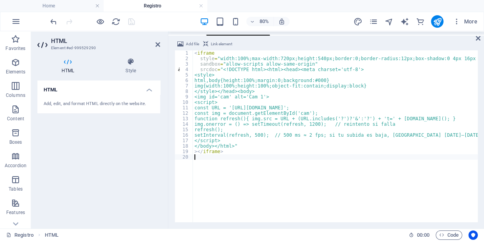
scroll to position [0, 0]
click at [159, 45] on icon at bounding box center [158, 44] width 5 height 6
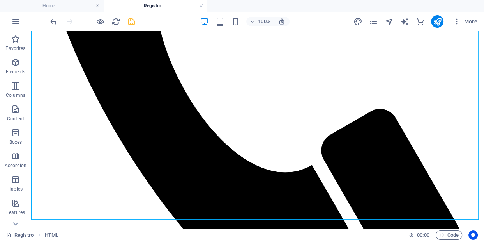
click at [129, 21] on icon "save" at bounding box center [131, 21] width 9 height 9
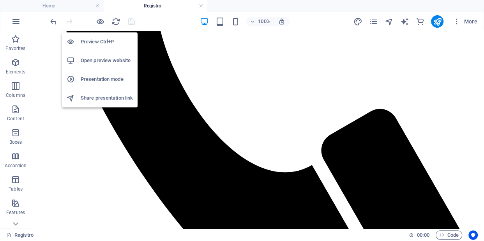
click at [102, 62] on h6 "Open preview website" at bounding box center [107, 60] width 52 height 9
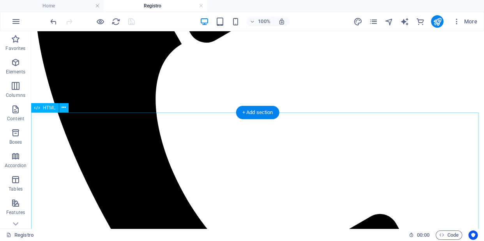
scroll to position [255, 0]
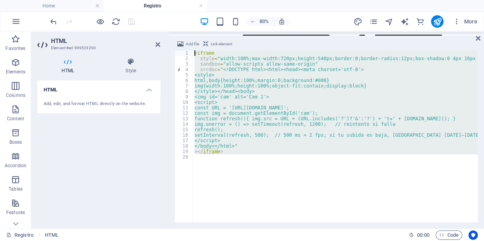
drag, startPoint x: 200, startPoint y: 182, endPoint x: 171, endPoint y: 44, distance: 140.6
click at [171, 44] on div "Add file Link element 1 2 3 4 5 6 7 8 9 10 11 12 13 14 15 16 17 18 19 20 < ifra…" at bounding box center [326, 130] width 316 height 195
click at [227, 108] on div "< iframe style = "width:100%;max-width:720px;height:540px;border:0;border-radiu…" at bounding box center [335, 136] width 285 height 172
drag, startPoint x: 226, startPoint y: 154, endPoint x: 151, endPoint y: 42, distance: 135.1
click at [151, 42] on div "HTML Element #ed-999529290 HTML Style HTML Add, edit, and format HTML directly …" at bounding box center [257, 129] width 453 height 197
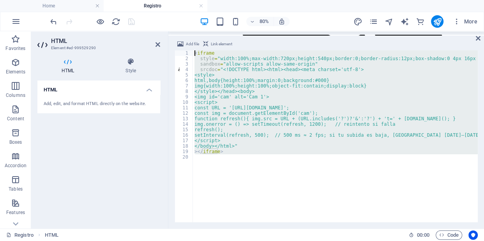
type textarea "<iframe style="width:100%;max-width:720px;height:540px;border:0;border-radius:1…"
paste textarea
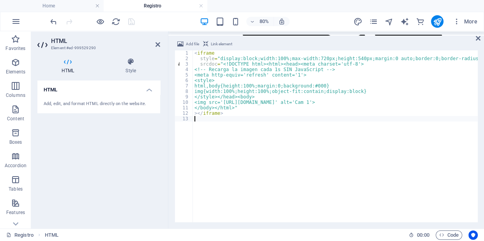
scroll to position [0, 0]
click at [161, 44] on aside "HTML Element #ed-999529290 HTML Style HTML Add, edit, and format HTML directly …" at bounding box center [99, 129] width 137 height 197
click at [157, 41] on icon at bounding box center [158, 44] width 5 height 6
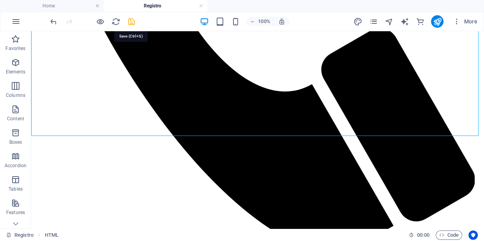
click at [133, 22] on icon "save" at bounding box center [131, 21] width 9 height 9
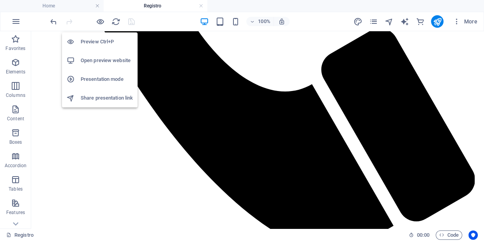
click at [102, 57] on h6 "Open preview website" at bounding box center [107, 60] width 52 height 9
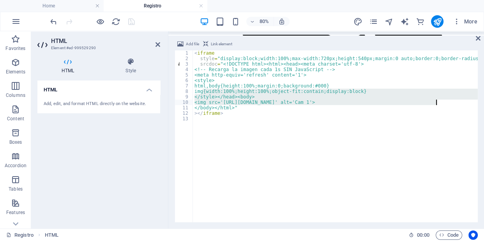
drag, startPoint x: 204, startPoint y: 92, endPoint x: 443, endPoint y: 103, distance: 240.1
click at [443, 103] on div "< iframe style = "display:block;width:100%;max-width:720px;height:540px;margin:…" at bounding box center [383, 140] width 381 height 181
type textarea "</style></head><body> <img src='[URL][DOMAIN_NAME]' alt='Cam 1'>"
paste textarea
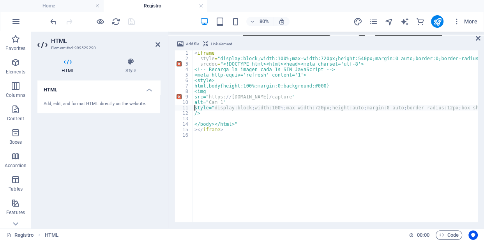
type textarea "</style></head><body> <img src='[URL][DOMAIN_NAME]' alt='Cam 1'>"
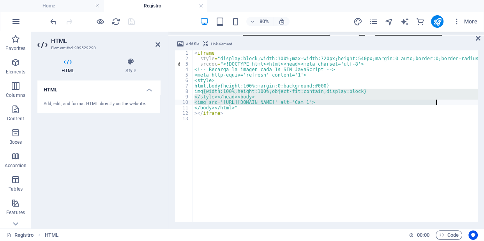
paste textarea
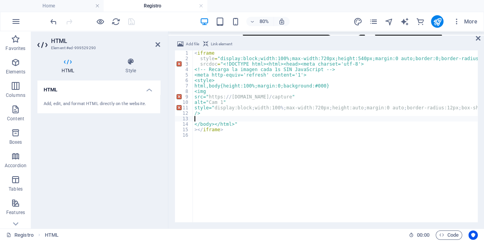
type textarea "</style></head><body> <img src='[URL][DOMAIN_NAME]' alt='Cam 1'>"
type textarea "/>"
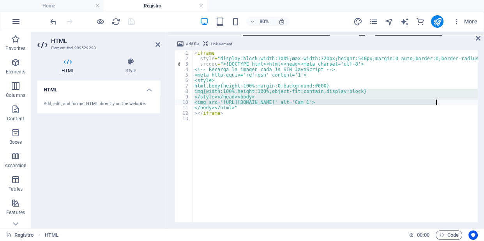
click at [248, 101] on div "< iframe style = "display:block;width:100%;max-width:720px;height:540px;margin:…" at bounding box center [335, 136] width 285 height 172
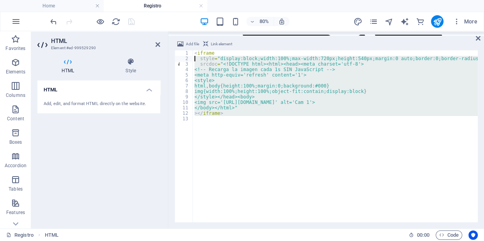
drag, startPoint x: 222, startPoint y: 120, endPoint x: 189, endPoint y: 43, distance: 84.5
click at [189, 43] on div "Add file Link element <img src='[URL][DOMAIN_NAME]' alt='Cam 1'> 1 2 3 4 5 6 7 …" at bounding box center [326, 130] width 303 height 182
click at [234, 89] on div "< iframe style = "display:block;width:100%;max-width:720px;height:540px;margin:…" at bounding box center [335, 136] width 285 height 172
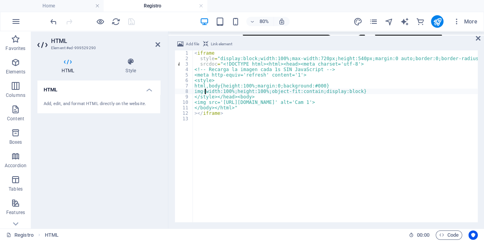
click at [205, 90] on div "< iframe style = "display:block;width:100%;max-width:720px;height:540px;margin:…" at bounding box center [383, 140] width 381 height 181
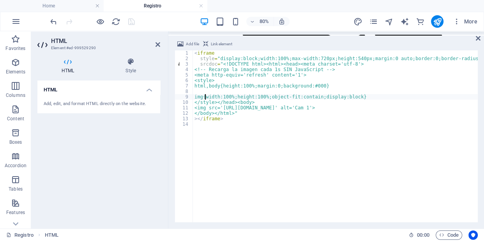
click at [260, 101] on div "< iframe style = "display:block;width:100%;max-width:720px;height:540px;margin:…" at bounding box center [383, 140] width 381 height 181
type textarea "</style></head><body>"
click at [228, 90] on div "< iframe style = "display:block;width:100%;max-width:720px;height:540px;margin:…" at bounding box center [383, 140] width 381 height 181
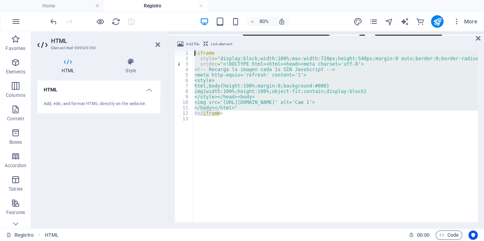
drag, startPoint x: 235, startPoint y: 115, endPoint x: 175, endPoint y: 46, distance: 91.8
click at [175, 46] on div "Add file Link element img{width:100%;height:100%;object-fit:contain;display:blo…" at bounding box center [326, 130] width 303 height 182
type textarea "<iframe style="display:block;width:100%;max-width:720px;height:540px;margin:0 a…"
click at [213, 133] on div "< iframe style = "display:block;width:100%;max-width:720px;height:540px;margin:…" at bounding box center [383, 140] width 381 height 181
drag, startPoint x: 214, startPoint y: 129, endPoint x: 164, endPoint y: 36, distance: 106.4
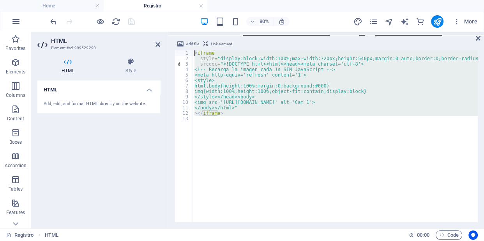
click at [164, 36] on div "HTML Element #ed-999529290 HTML Style HTML Add, edit, and format HTML directly …" at bounding box center [257, 129] width 453 height 197
type textarea "<iframe style="display:block;width:100%;max-width:720px;height:540px;margin:0 a…"
paste textarea
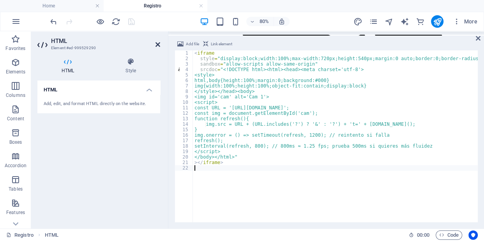
click at [159, 43] on icon at bounding box center [158, 44] width 5 height 6
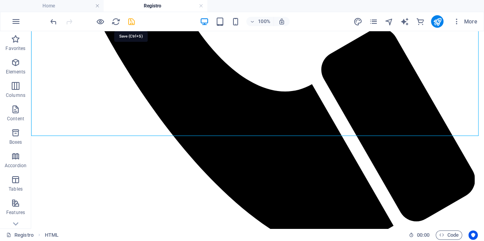
click at [129, 22] on icon "save" at bounding box center [131, 21] width 9 height 9
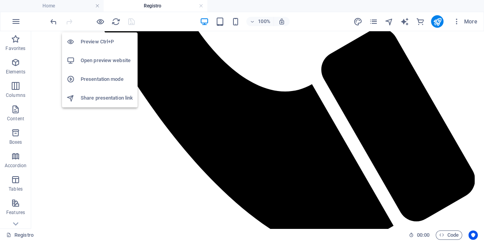
click at [101, 58] on h6 "Open preview website" at bounding box center [107, 60] width 52 height 9
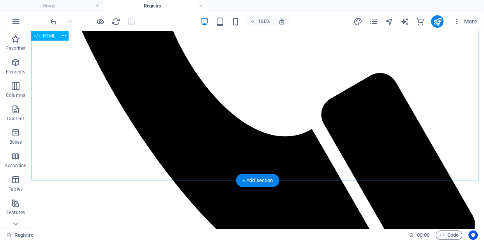
scroll to position [336, 0]
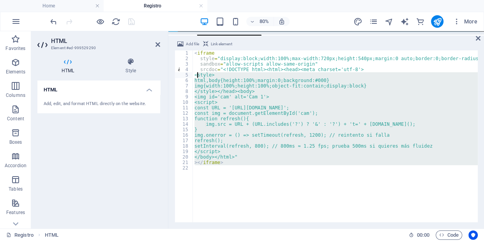
drag, startPoint x: 218, startPoint y: 177, endPoint x: 178, endPoint y: 1, distance: 180.8
click at [178, 31] on div "Home Registro Favorites Elements Columns Content Boxes Accordion Tables Feature…" at bounding box center [242, 129] width 484 height 197
type textarea "<iframe style="display:block;width:100%;max-width:720px;height:540px;margin:0 a…"
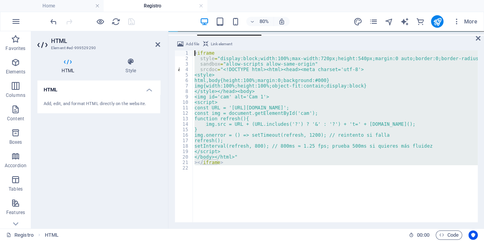
paste textarea
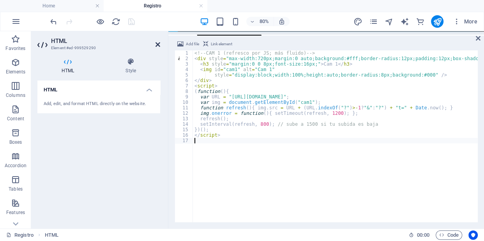
click at [160, 41] on icon at bounding box center [158, 44] width 5 height 6
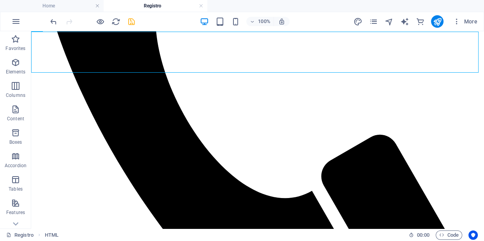
click at [131, 23] on icon "save" at bounding box center [131, 21] width 9 height 9
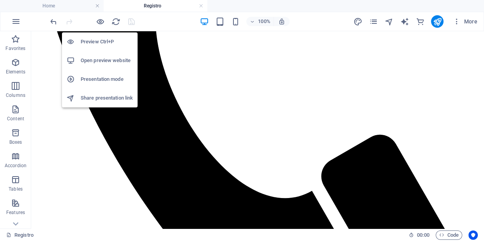
click at [103, 57] on h6 "Open preview website" at bounding box center [107, 60] width 52 height 9
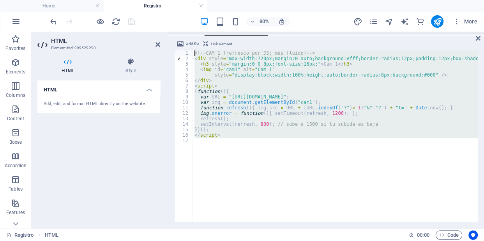
drag, startPoint x: 237, startPoint y: 163, endPoint x: 172, endPoint y: 49, distance: 131.2
click at [172, 49] on div "Add file Link element 1 2 3 4 5 6 7 8 9 10 11 12 13 14 15 16 17 <!-- CAM 1 (ref…" at bounding box center [326, 130] width 316 height 195
type textarea "<!-- CAM 1 (refresco por JS; más fluido) --> <div style="max-width:720px;margin…"
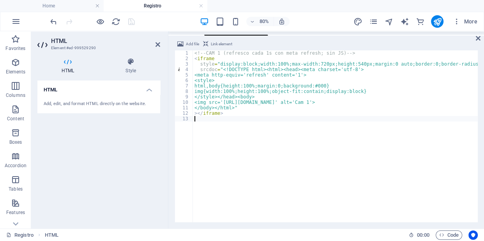
scroll to position [0, 0]
click at [160, 44] on icon at bounding box center [158, 44] width 5 height 6
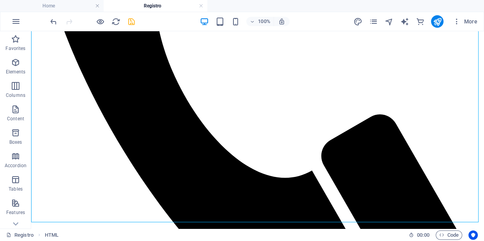
click at [126, 22] on div at bounding box center [92, 21] width 87 height 12
click at [130, 24] on icon "save" at bounding box center [131, 21] width 9 height 9
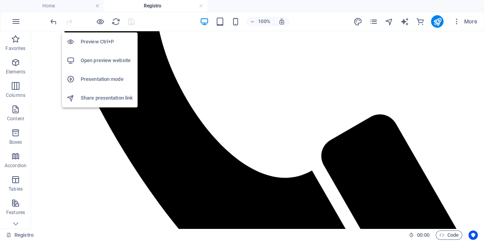
click at [99, 60] on h6 "Open preview website" at bounding box center [107, 60] width 52 height 9
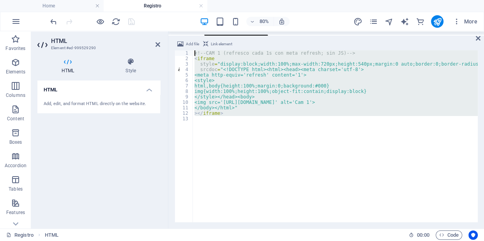
drag, startPoint x: 221, startPoint y: 126, endPoint x: 162, endPoint y: 23, distance: 119.1
click at [162, 31] on section "Favorites Elements Columns Content Boxes Accordion Tables Features Images Slide…" at bounding box center [242, 129] width 484 height 197
type textarea "<!-- CAM 1 (refresco cada 1s con meta refresh; sin JS) --> <iframe"
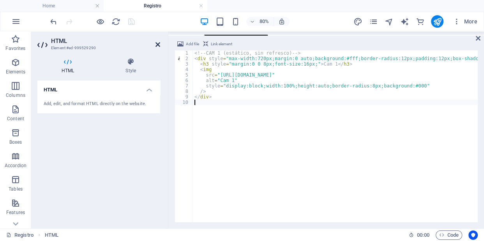
click at [158, 42] on icon at bounding box center [158, 44] width 5 height 6
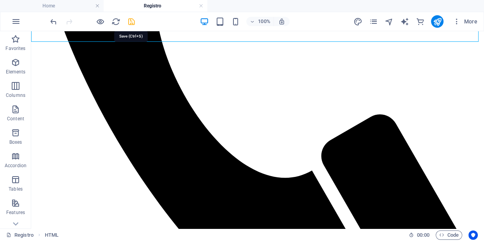
click at [131, 22] on icon "save" at bounding box center [131, 21] width 9 height 9
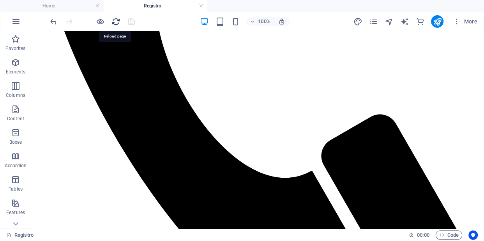
click at [113, 21] on icon "reload" at bounding box center [116, 21] width 9 height 9
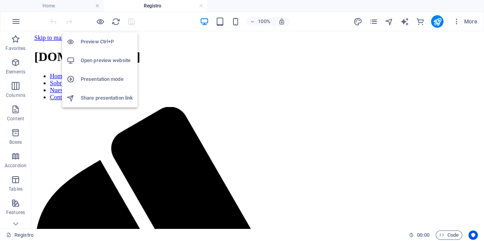
click at [101, 58] on h6 "Open preview website" at bounding box center [107, 60] width 52 height 9
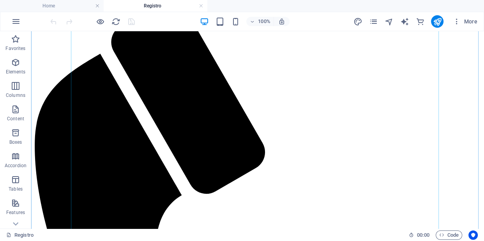
scroll to position [248, 0]
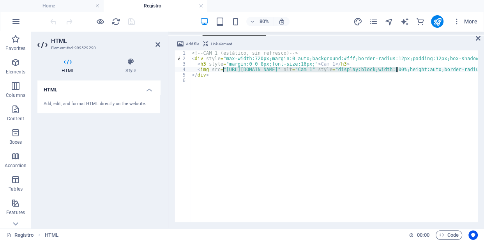
drag, startPoint x: 223, startPoint y: 70, endPoint x: 396, endPoint y: 69, distance: 173.1
click at [396, 69] on div "<!-- CAM 1 (estático, sin refresco) --> < div style = "max-width:720px;margin:0…" at bounding box center [416, 140] width 452 height 181
type textarea "<img src="[URL][DOMAIN_NAME]" alt="Cam 1" style="display:block;width:100%;heigh…"
click at [158, 46] on icon at bounding box center [158, 44] width 5 height 6
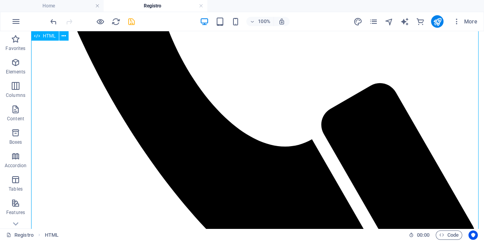
scroll to position [387, 0]
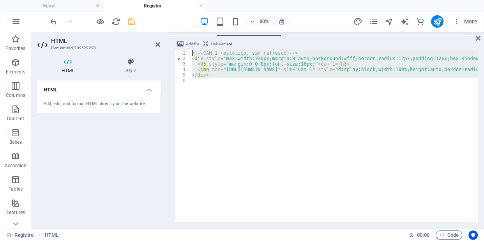
drag, startPoint x: 234, startPoint y: 125, endPoint x: 179, endPoint y: 37, distance: 103.6
click at [180, 39] on div "Add file Link element <img src="[URL][DOMAIN_NAME]" alt="Cam 1" style="display:…" at bounding box center [326, 130] width 316 height 195
type textarea "<!-- CAM 1 (estático, sin refresco) --> <div style="max-width:720px;margin:0 au…"
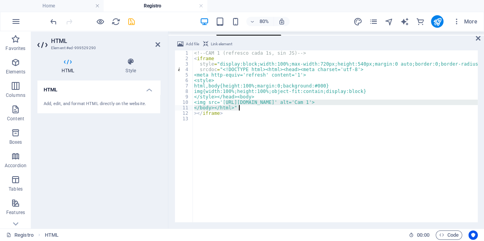
scroll to position [0, 0]
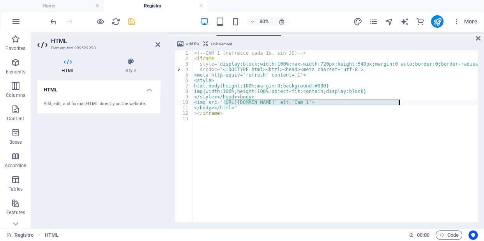
drag, startPoint x: 225, startPoint y: 101, endPoint x: 399, endPoint y: 101, distance: 174.3
click at [399, 101] on div "<!-- CAM 1 (refresco cada 1s, sin JS) --> < iframe style = "display:block;width…" at bounding box center [383, 140] width 381 height 181
paste textarea "band-keeps-begun-exact"
type textarea "<img src='[URL][DOMAIN_NAME]' alt='Cam 1'>"
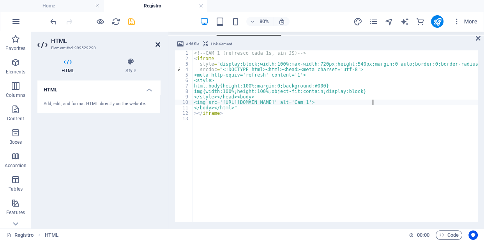
click at [156, 44] on icon at bounding box center [158, 44] width 5 height 6
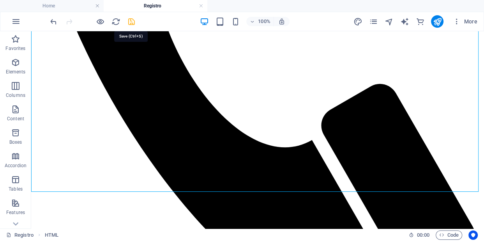
click at [129, 23] on icon "save" at bounding box center [131, 21] width 9 height 9
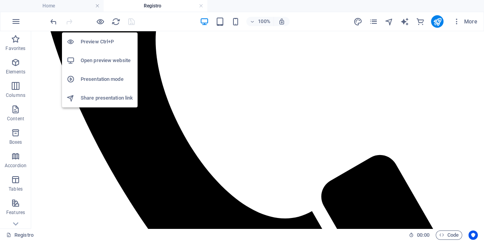
click at [106, 58] on h6 "Open preview website" at bounding box center [107, 60] width 52 height 9
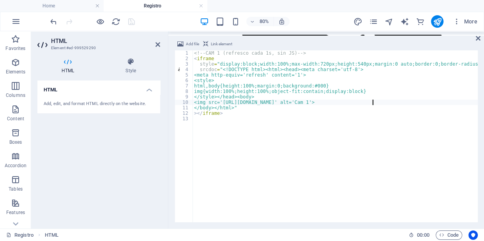
click at [203, 115] on div "<!-- CAM 1 (refresco cada 1s, sin JS) --> < iframe style = "display:block;width…" at bounding box center [383, 140] width 381 height 181
paste textarea "[DOMAIN_NAME][URL]"
type textarea "<img src='[URL][DOMAIN_NAME]' alt='Cam 1'>"
click at [156, 44] on icon at bounding box center [158, 44] width 5 height 6
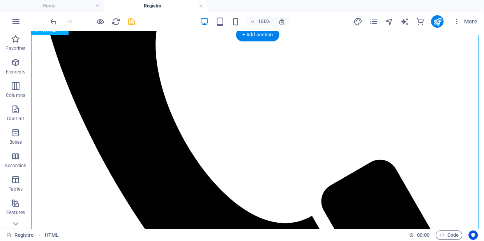
scroll to position [300, 0]
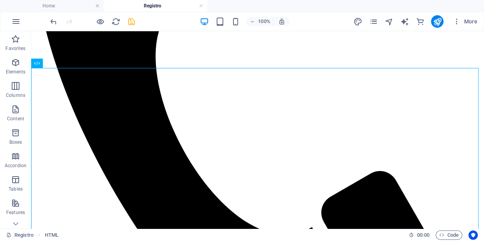
click at [130, 23] on icon "save" at bounding box center [131, 21] width 9 height 9
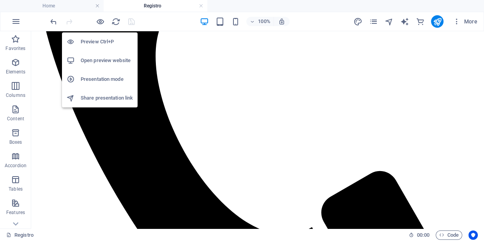
click at [94, 62] on h6 "Open preview website" at bounding box center [107, 60] width 52 height 9
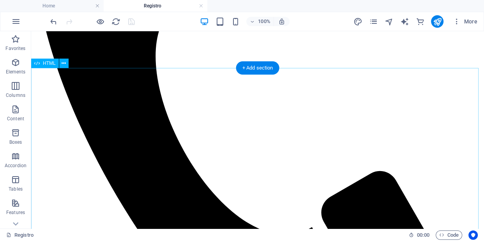
scroll to position [0, 0]
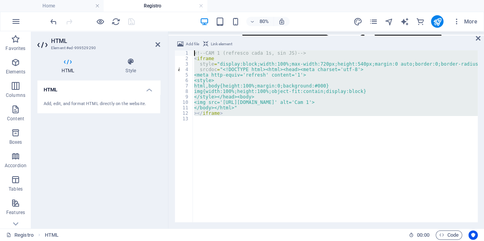
drag, startPoint x: 229, startPoint y: 159, endPoint x: 175, endPoint y: 35, distance: 134.8
click at [175, 35] on div "Add file Link element <img src='[URL][DOMAIN_NAME]' alt='Cam 1'> 1 2 3 4 5 6 7 …" at bounding box center [326, 130] width 316 height 195
type textarea "<!-- CAM 1 (refresco cada 1s, sin JS) --> <iframe"
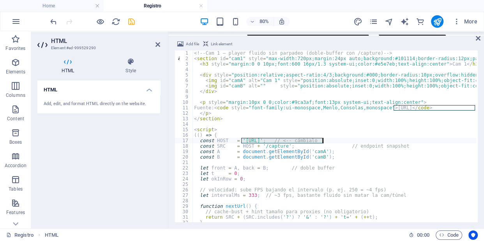
drag, startPoint x: 242, startPoint y: 142, endPoint x: 324, endPoint y: 142, distance: 81.9
click at [324, 142] on div "<!-- Cam 1 – player fluido sin parpadeo (doble-buffer con /capture) --> < secti…" at bounding box center [418, 140] width 450 height 181
paste textarea "[DOMAIN_NAME]"
type textarea "const HOST = '[URL][DOMAIN_NAME]'; // <-- cámbialo"
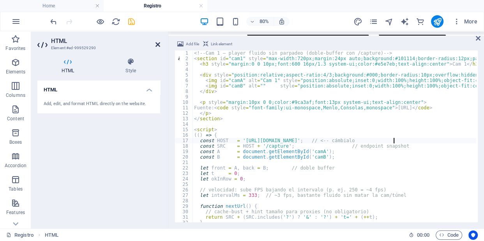
click at [159, 45] on icon at bounding box center [158, 44] width 5 height 6
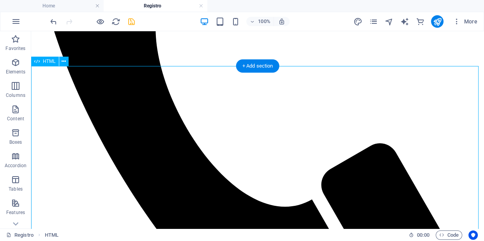
scroll to position [344, 0]
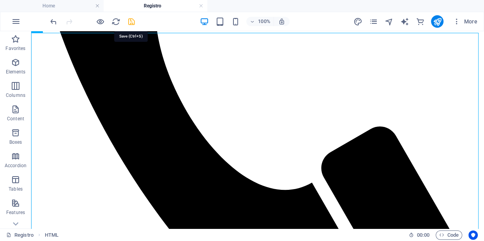
click at [132, 20] on icon "save" at bounding box center [131, 21] width 9 height 9
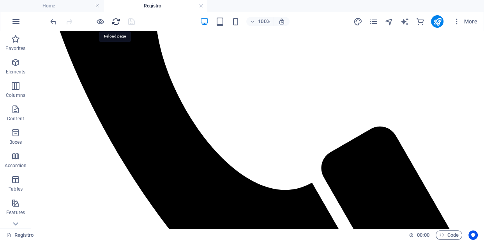
click at [115, 21] on icon "reload" at bounding box center [116, 21] width 9 height 9
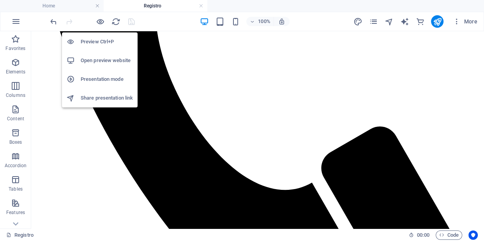
click at [97, 60] on h6 "Open preview website" at bounding box center [107, 60] width 52 height 9
